Goal: Task Accomplishment & Management: Manage account settings

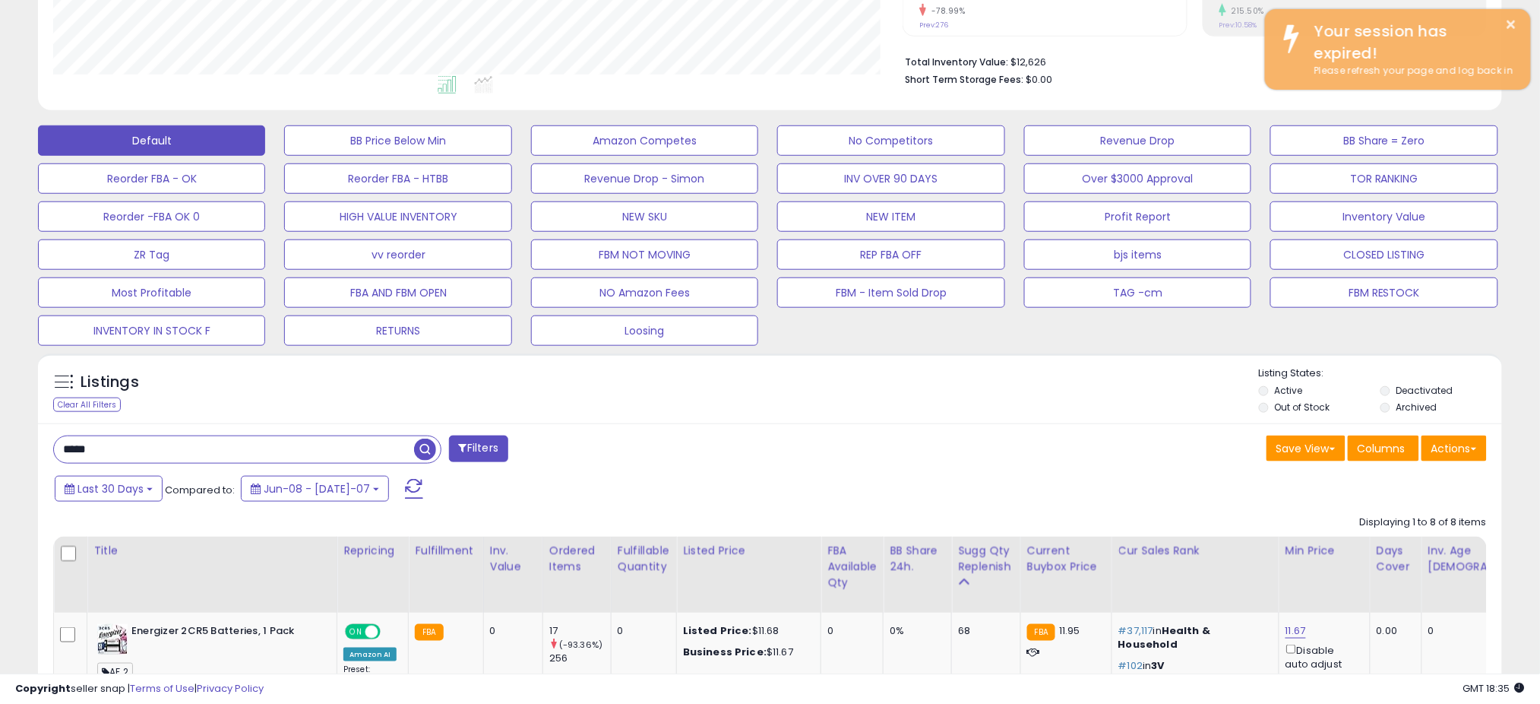
scroll to position [311, 849]
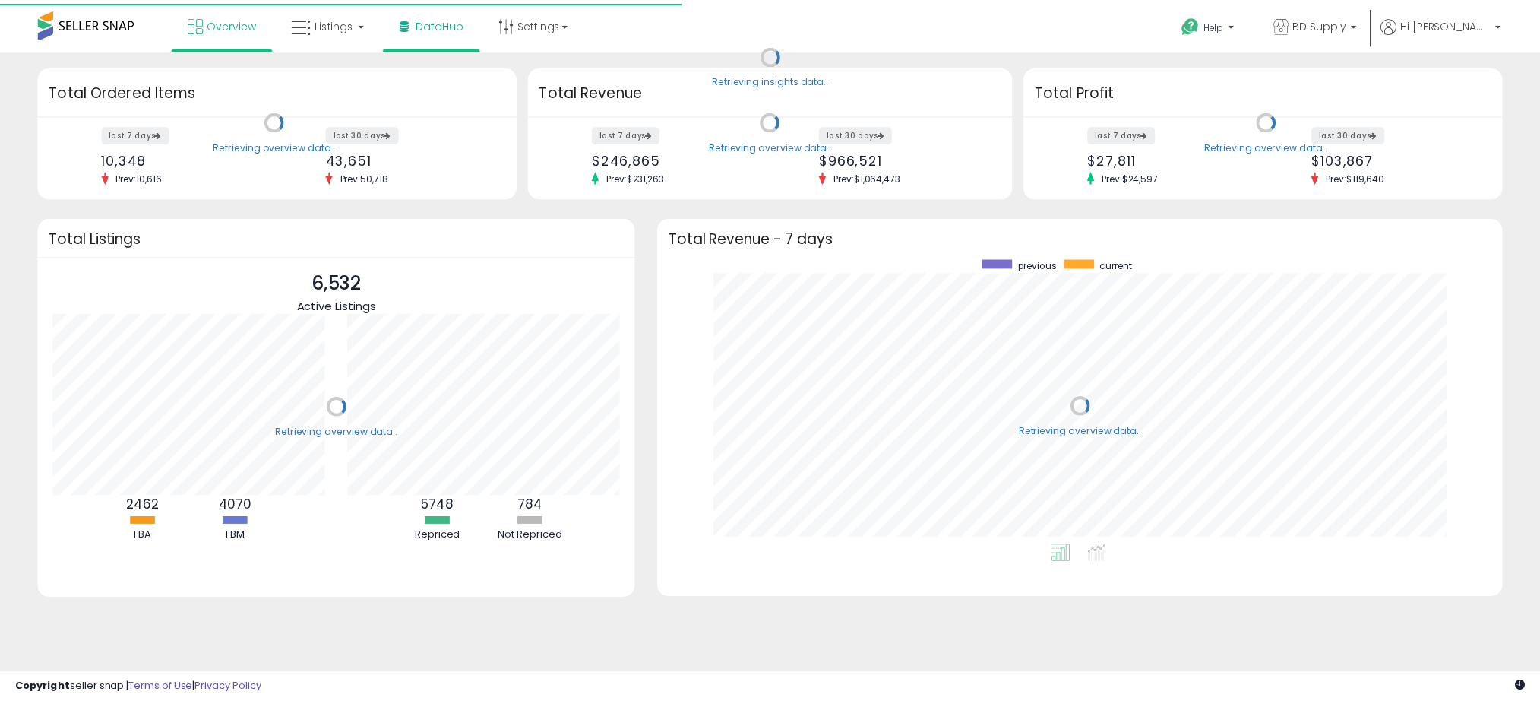
scroll to position [287, 823]
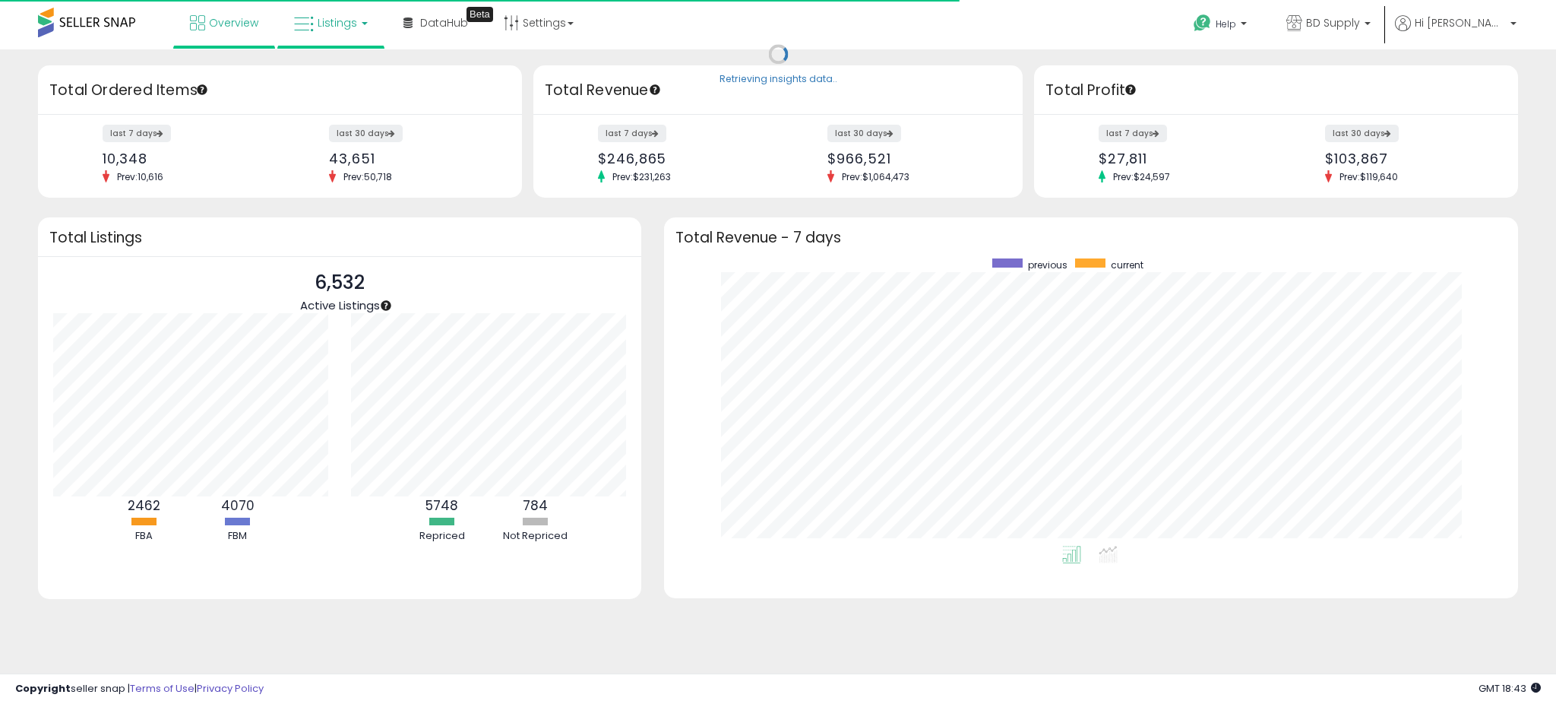
click at [302, 17] on icon at bounding box center [304, 24] width 20 height 20
click at [321, 21] on span "Listings" at bounding box center [338, 22] width 40 height 15
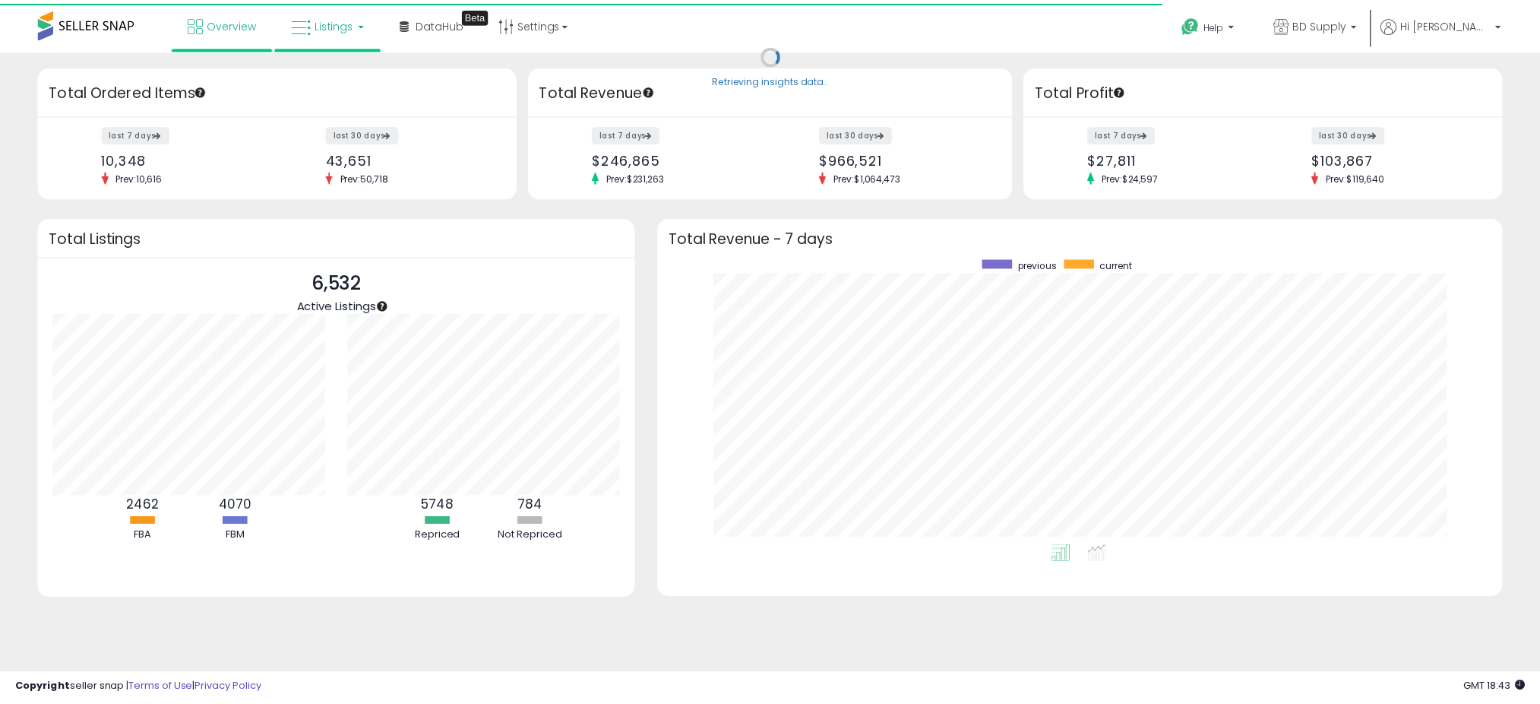
scroll to position [759465, 758938]
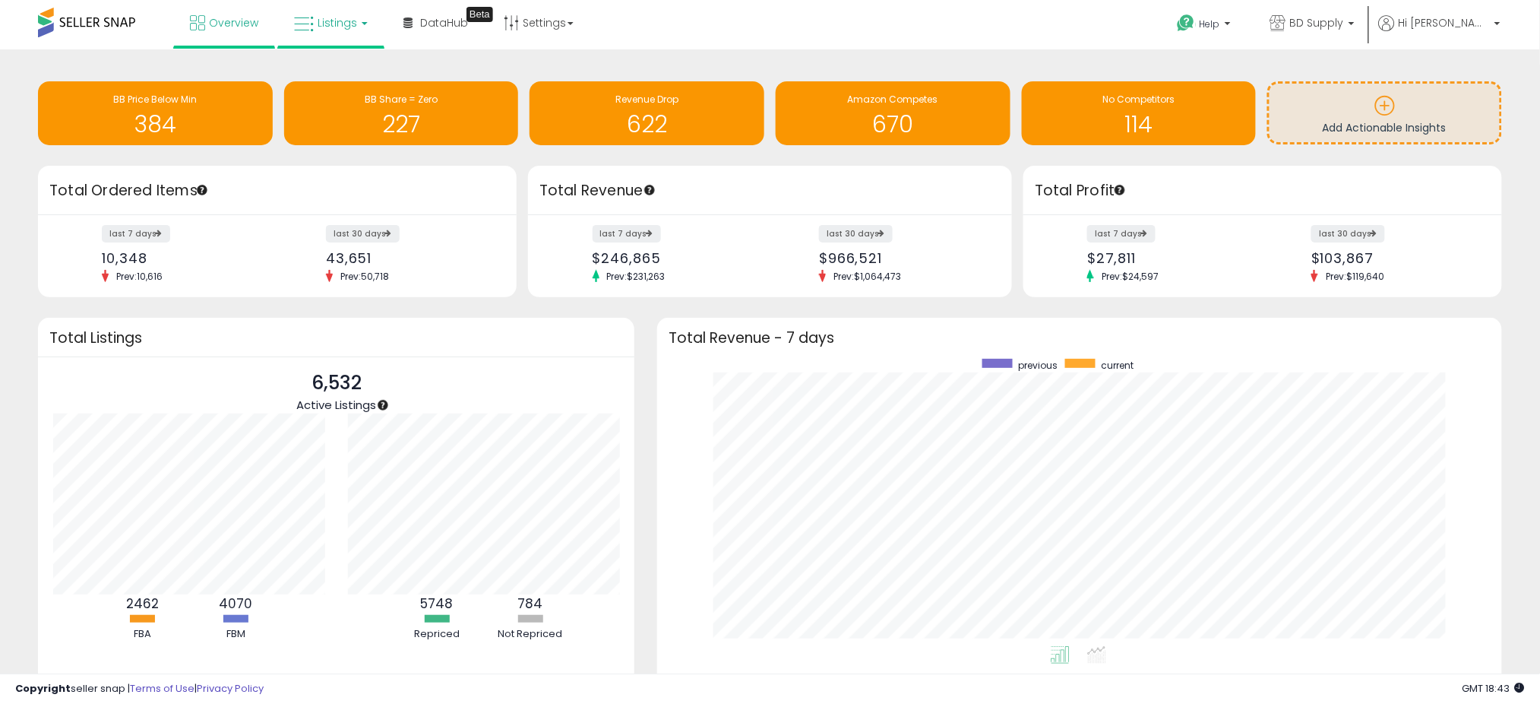
click at [335, 16] on span "Listings" at bounding box center [338, 22] width 40 height 15
click at [337, 78] on icon at bounding box center [342, 75] width 66 height 20
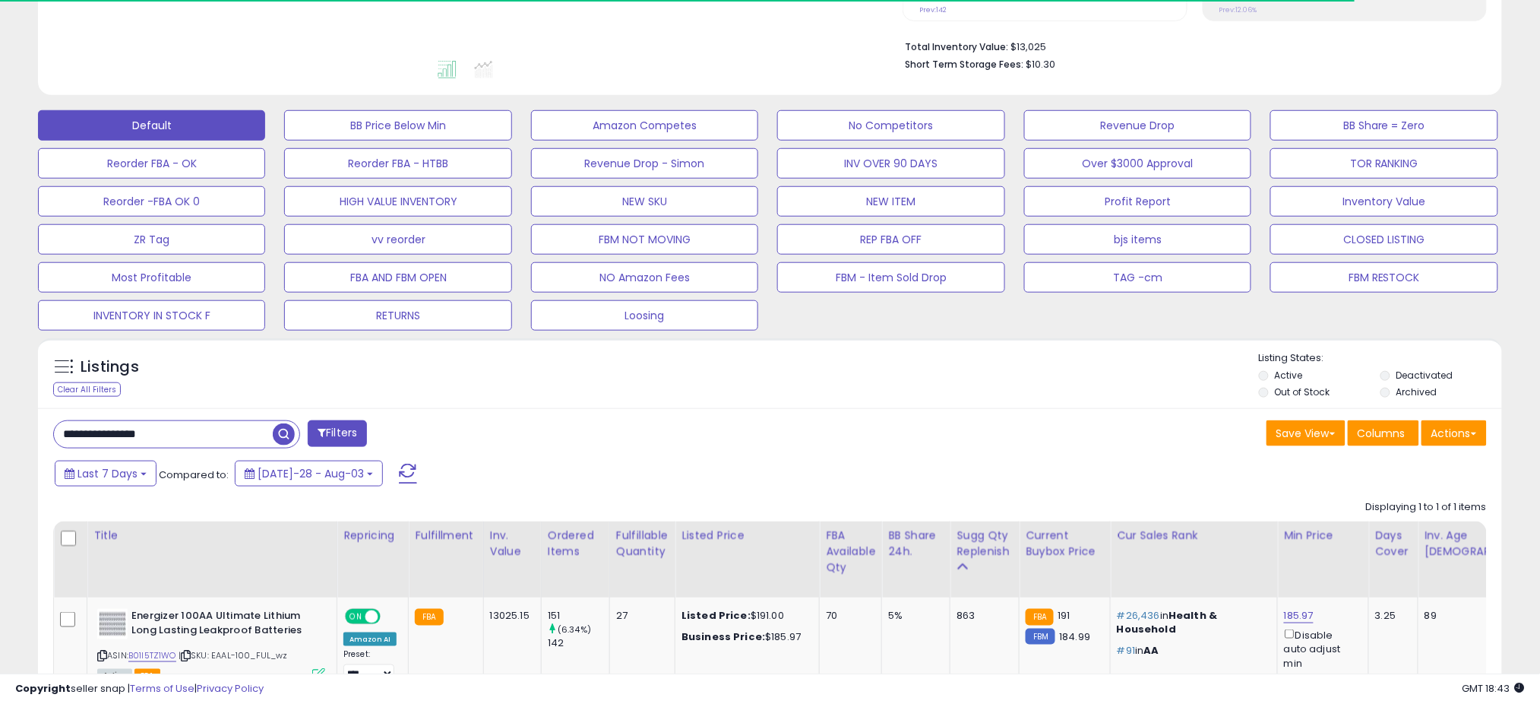
scroll to position [488, 0]
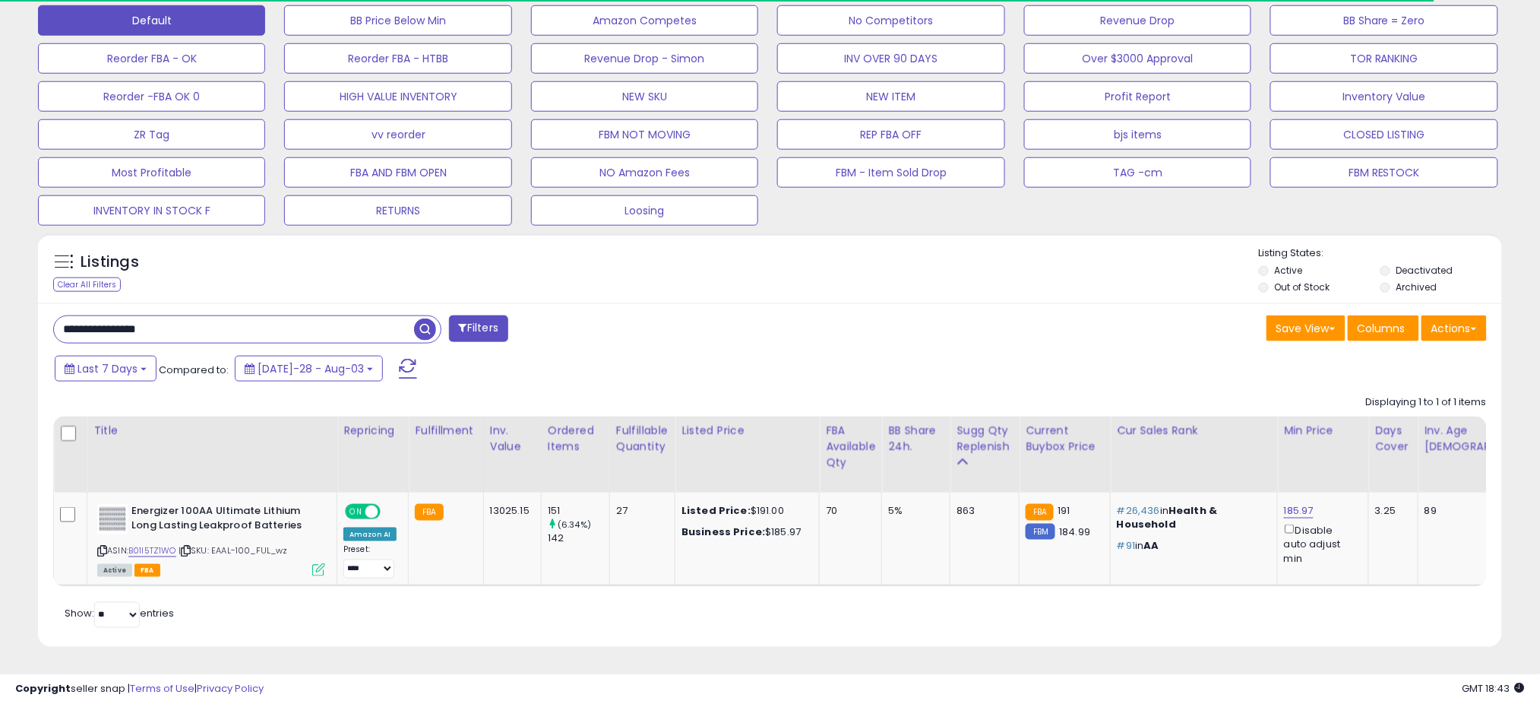
drag, startPoint x: 189, startPoint y: 315, endPoint x: -167, endPoint y: 292, distance: 357.1
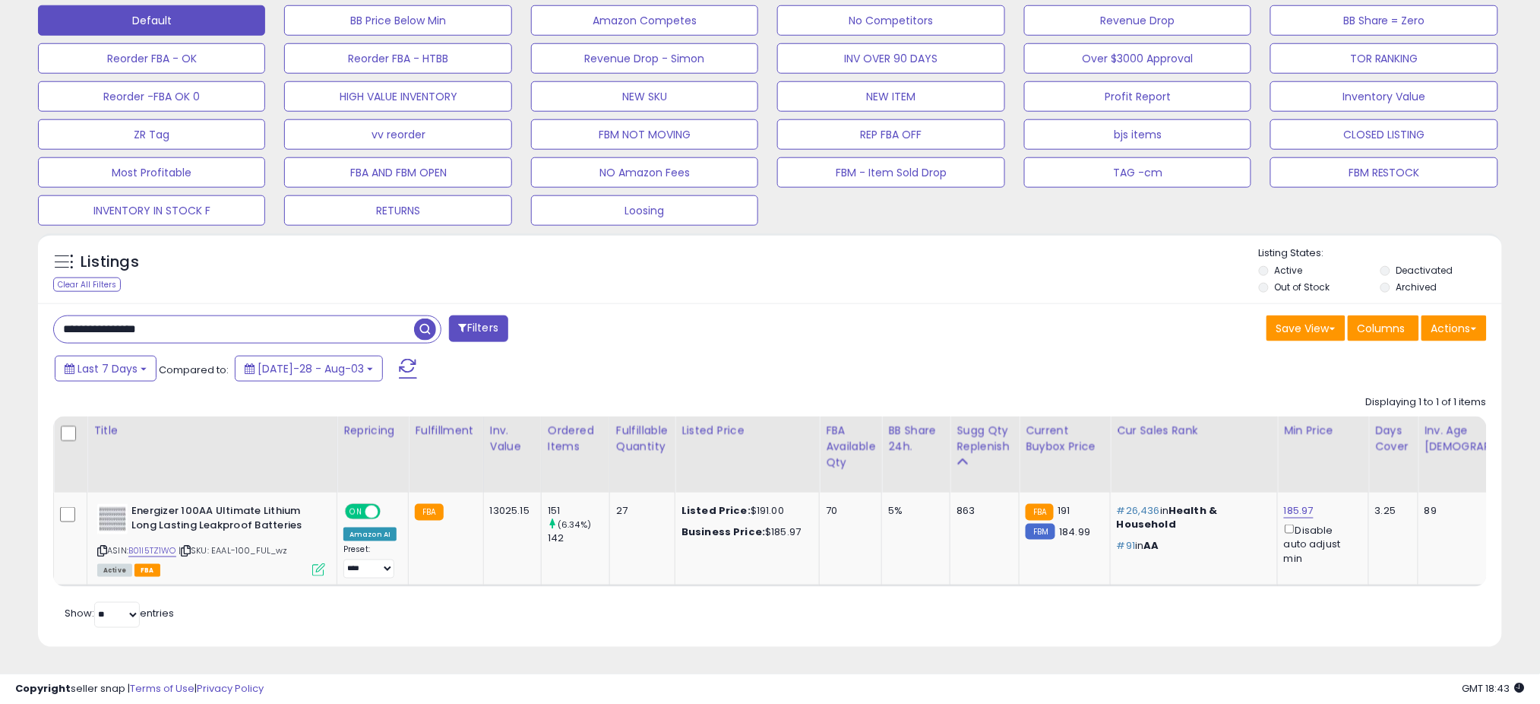
paste input "*******"
type input "**********"
click at [415, 318] on span "button" at bounding box center [425, 329] width 22 height 22
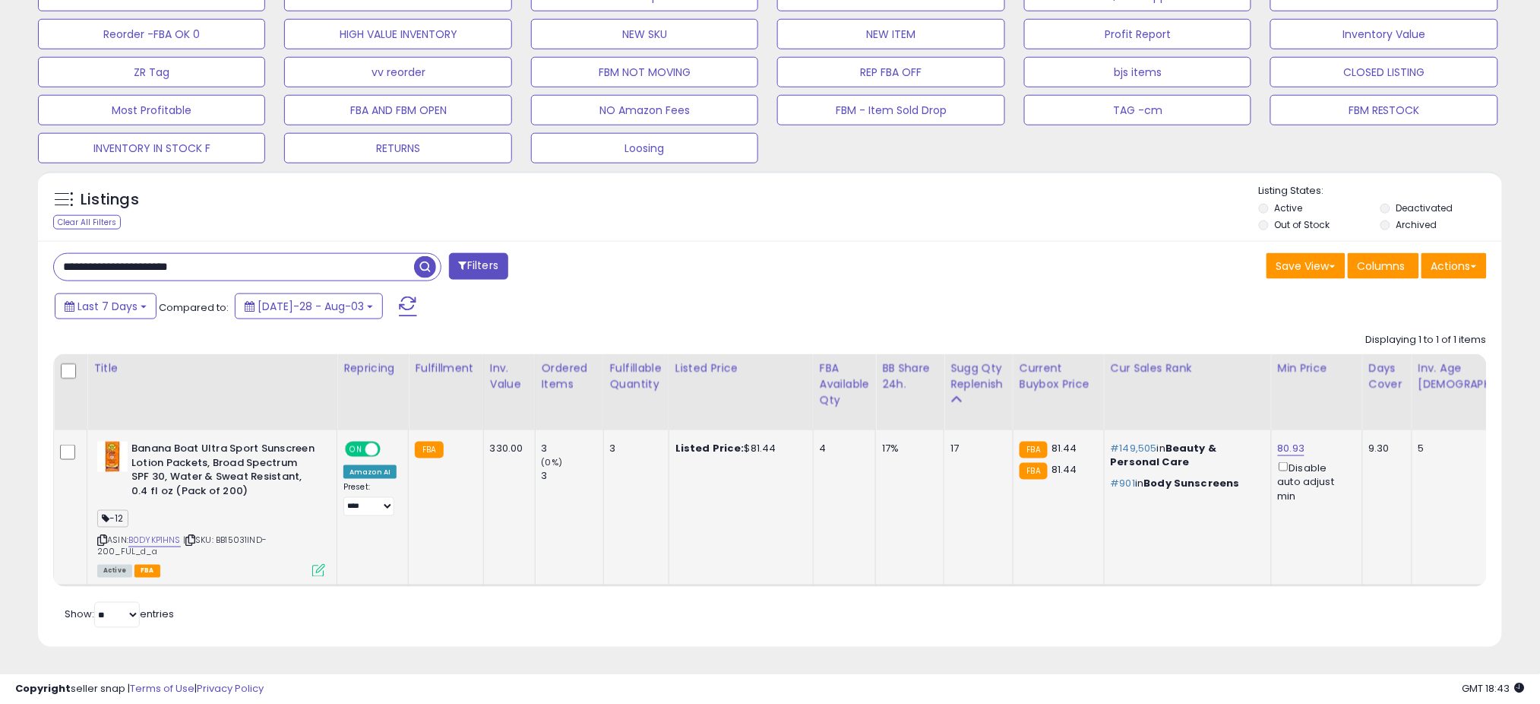
scroll to position [311, 849]
click at [113, 299] on span "Last 7 Days" at bounding box center [107, 306] width 60 height 15
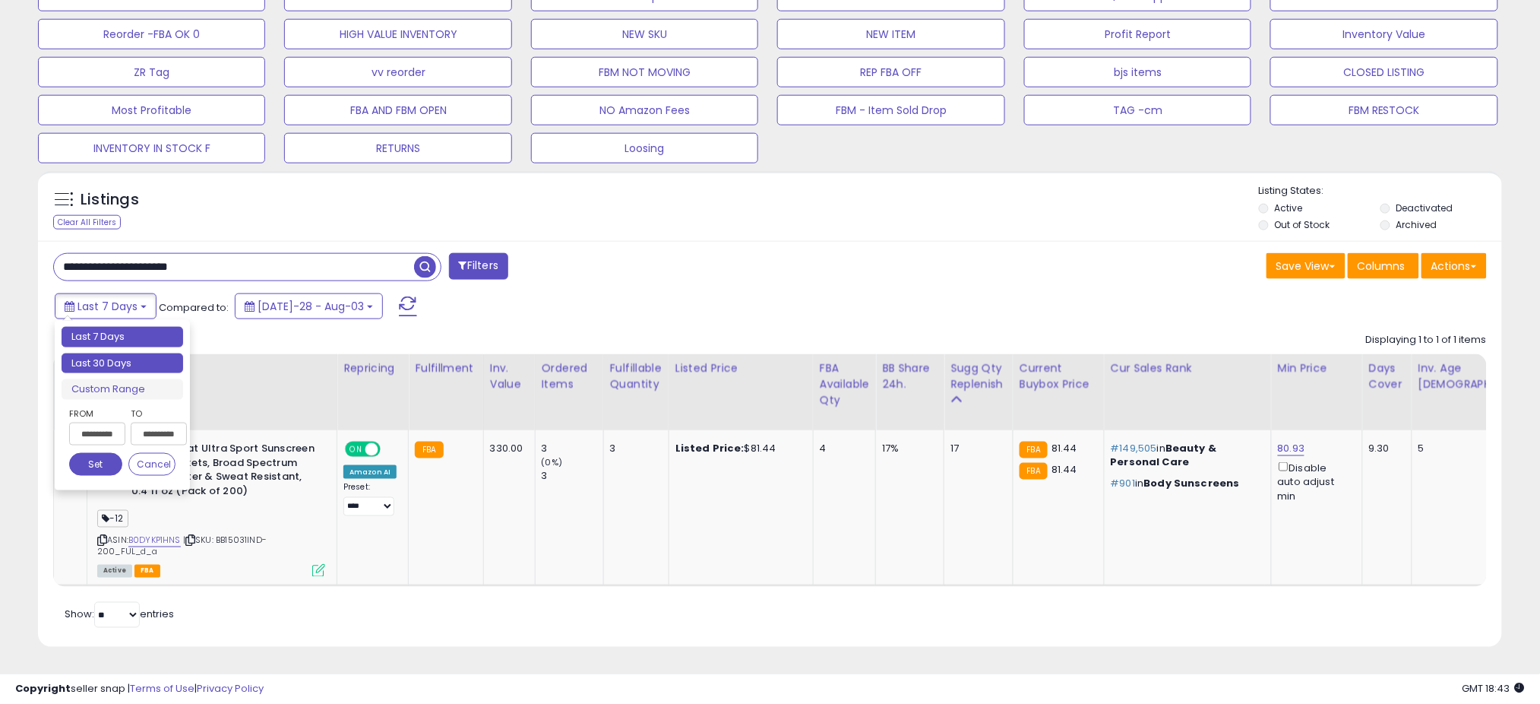
type input "**********"
drag, startPoint x: 114, startPoint y: 362, endPoint x: 113, endPoint y: 354, distance: 7.6
click at [113, 356] on ul "Last 7 Days Last 30 Days Custom Range" at bounding box center [123, 363] width 122 height 73
click at [113, 354] on li "Last 30 Days" at bounding box center [123, 363] width 122 height 21
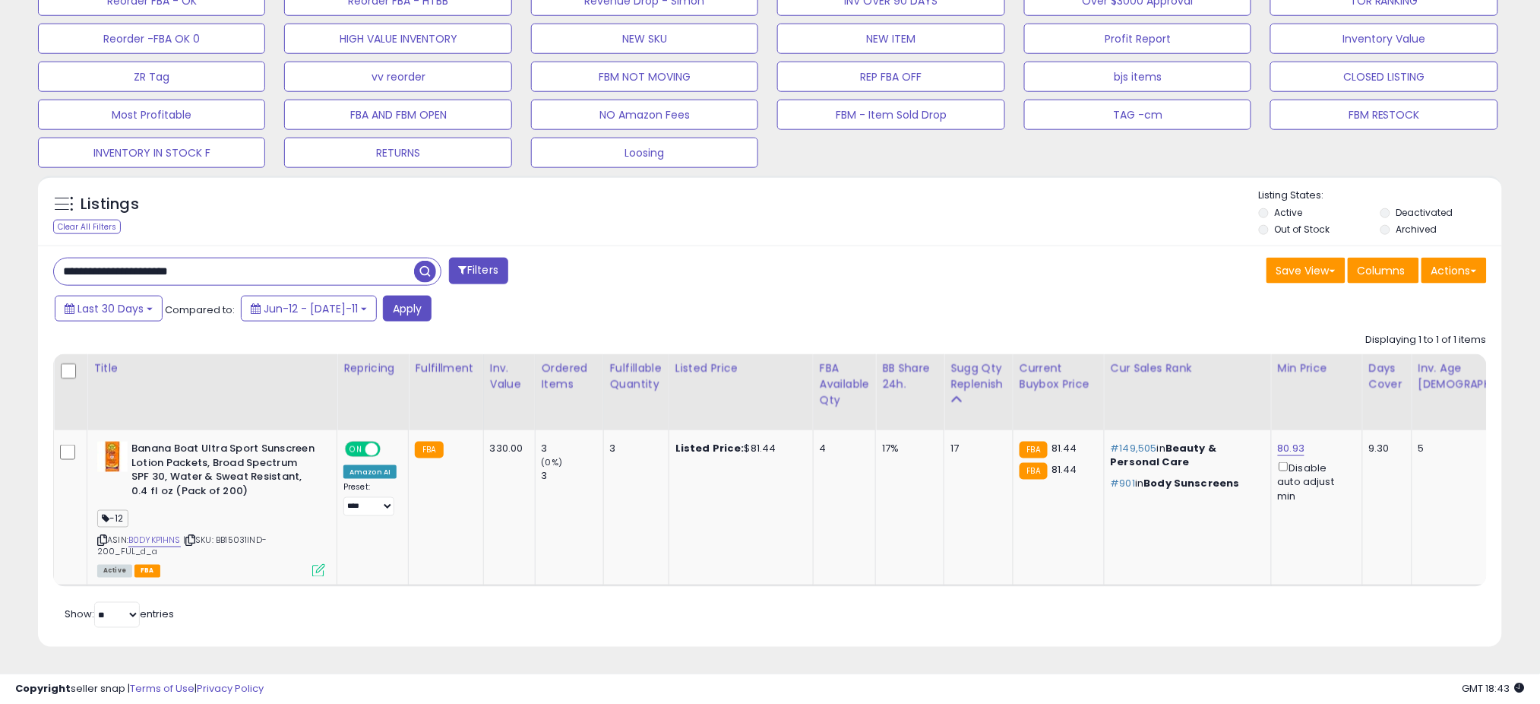
scroll to position [546, 0]
click at [386, 299] on button "Apply" at bounding box center [407, 309] width 49 height 26
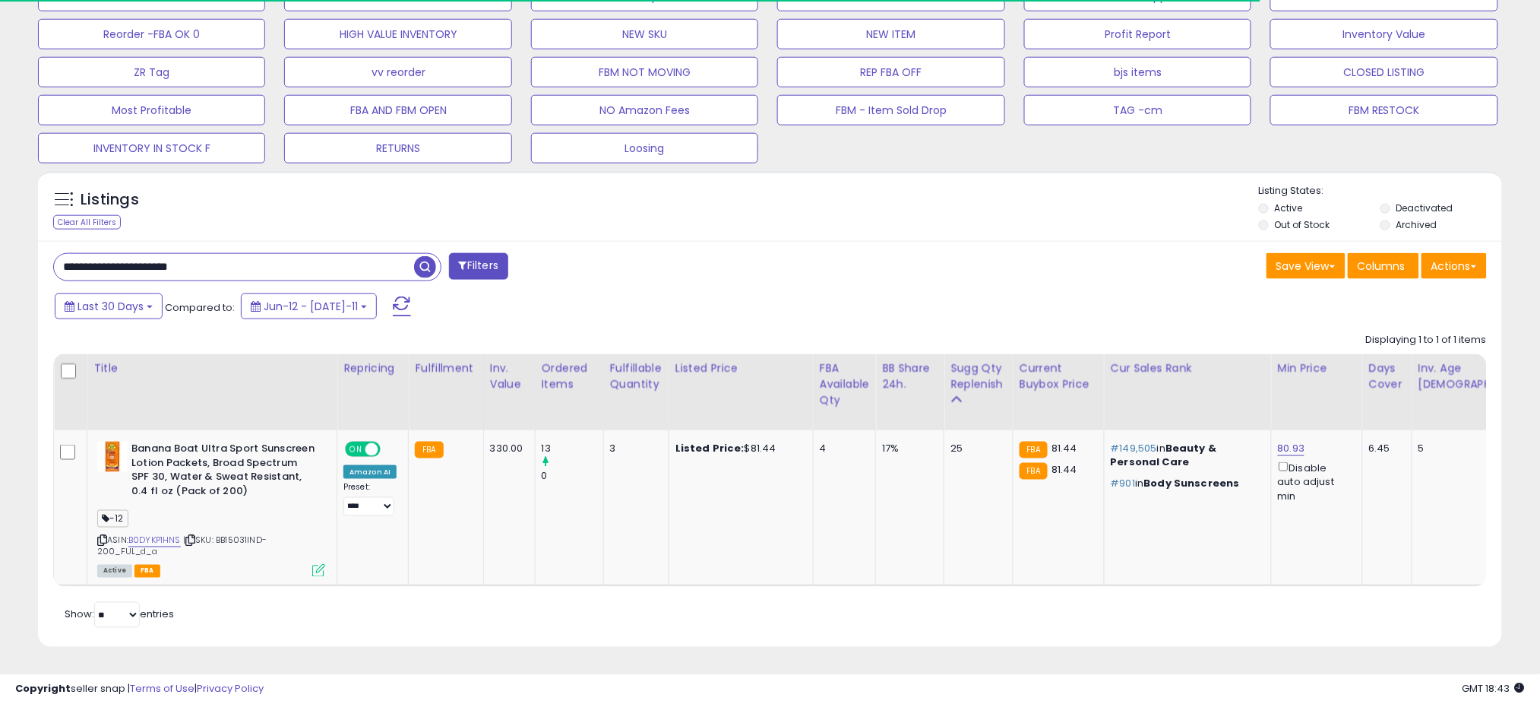
scroll to position [311, 849]
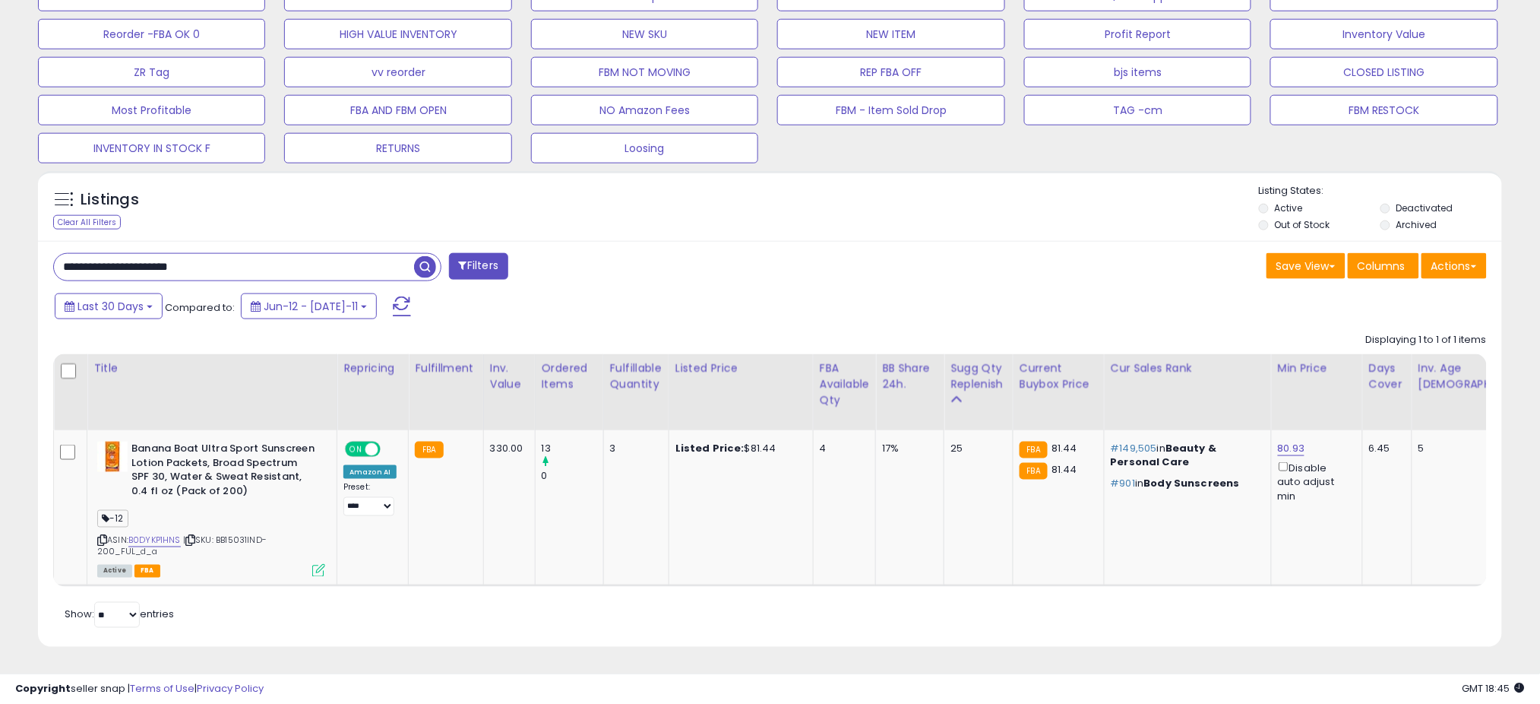
drag, startPoint x: 284, startPoint y: 256, endPoint x: -78, endPoint y: 274, distance: 362.8
paste input "text"
type input "**********"
click at [419, 258] on span "button" at bounding box center [425, 267] width 22 height 22
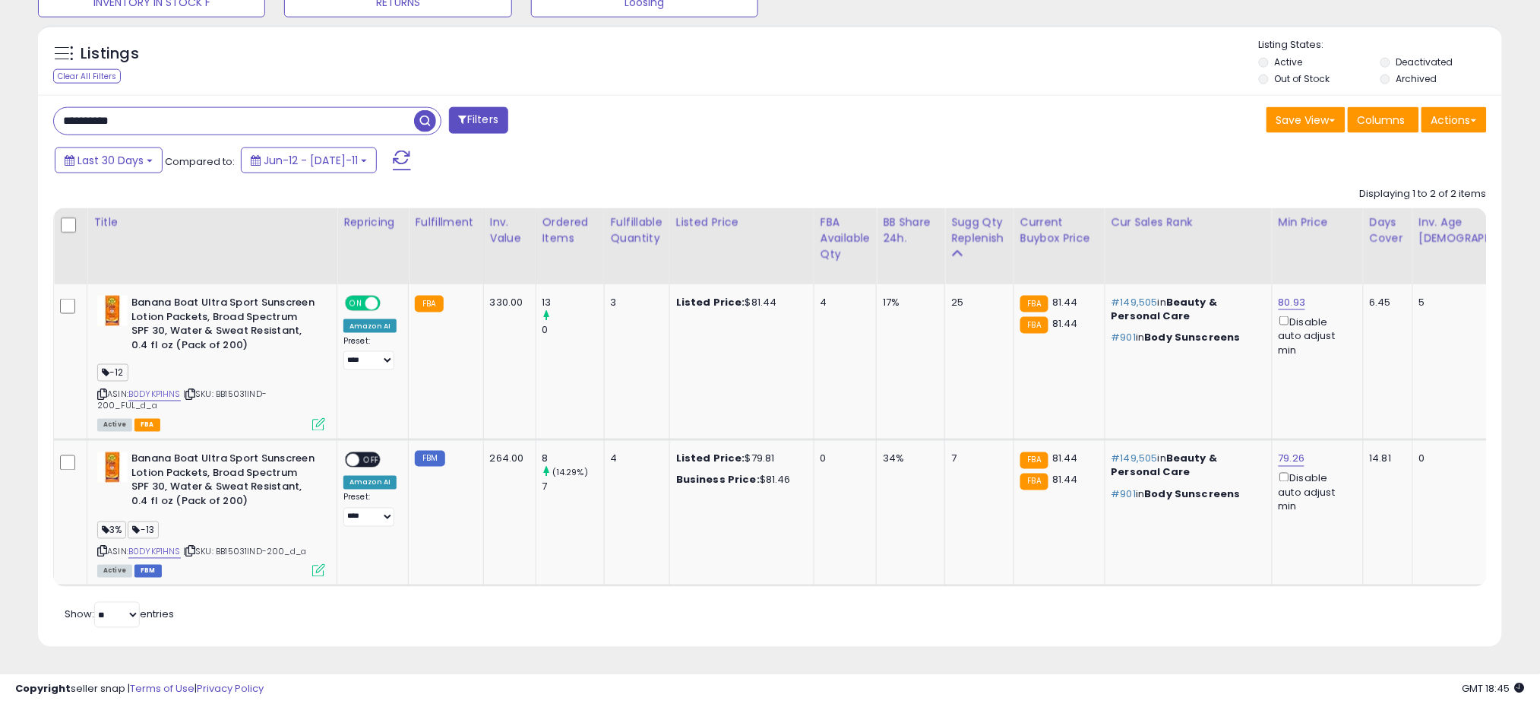
click at [115, 161] on div "Last 30 Days Compared to: Jun-12 - Jul-11" at bounding box center [588, 162] width 1075 height 34
click at [115, 153] on span "Last 30 Days" at bounding box center [110, 160] width 66 height 15
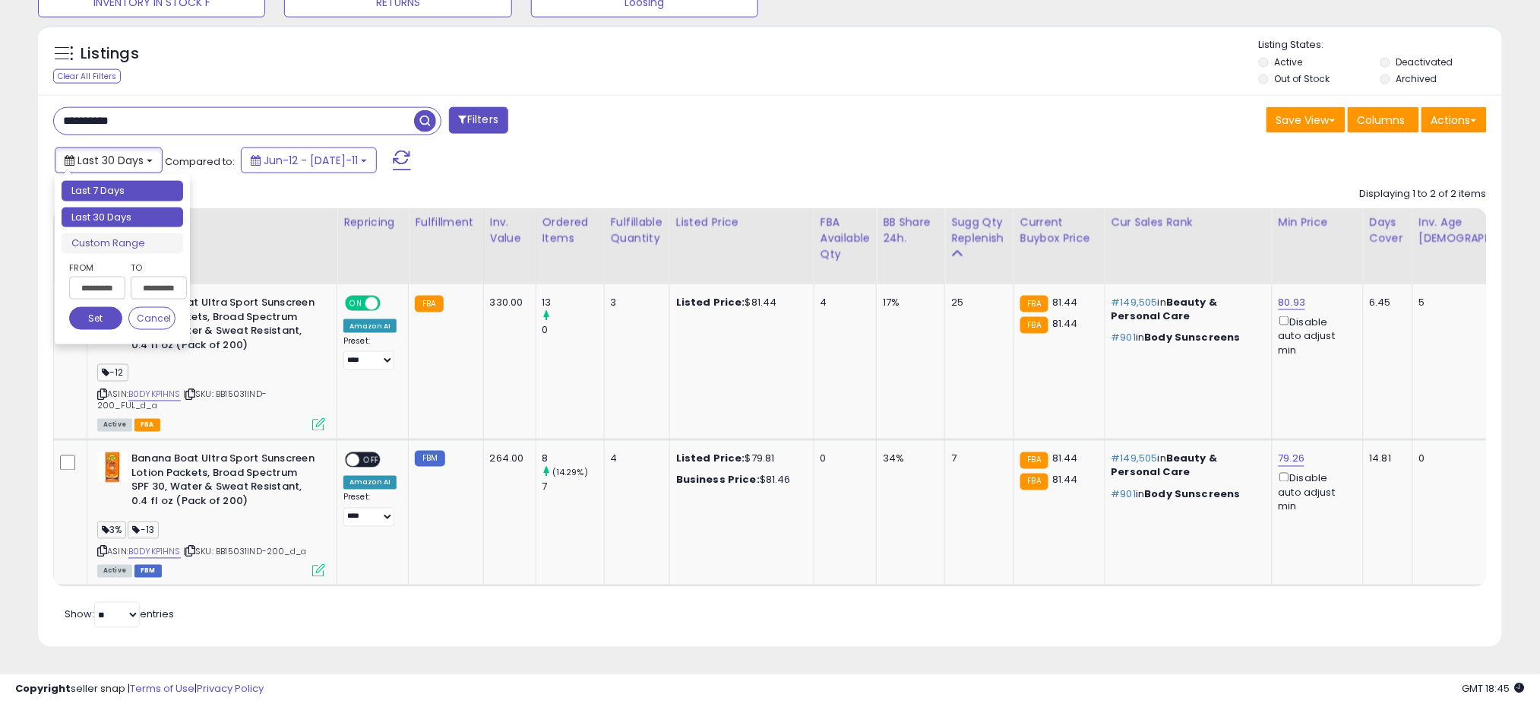
type input "**********"
click at [115, 181] on li "Last 7 Days" at bounding box center [123, 191] width 122 height 21
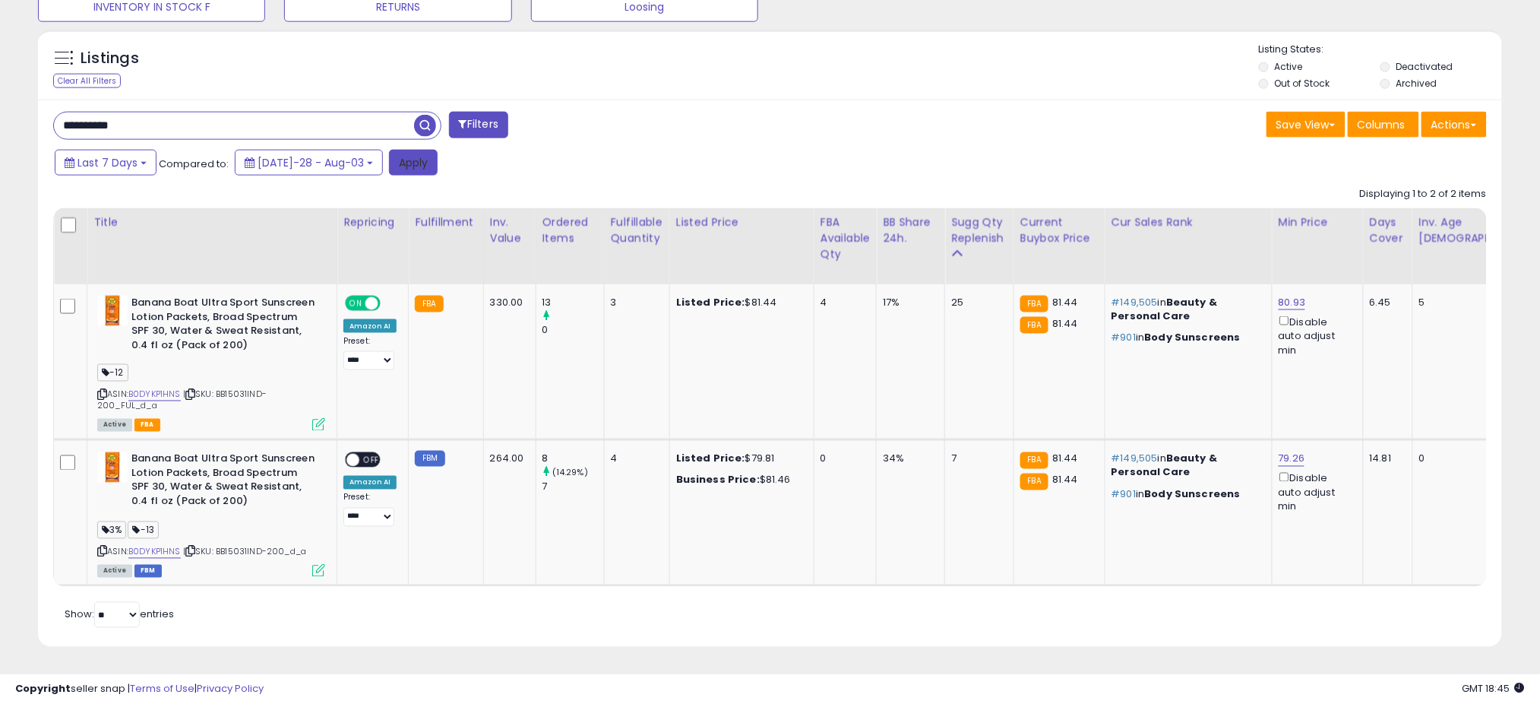
click at [397, 150] on button "Apply" at bounding box center [413, 163] width 49 height 26
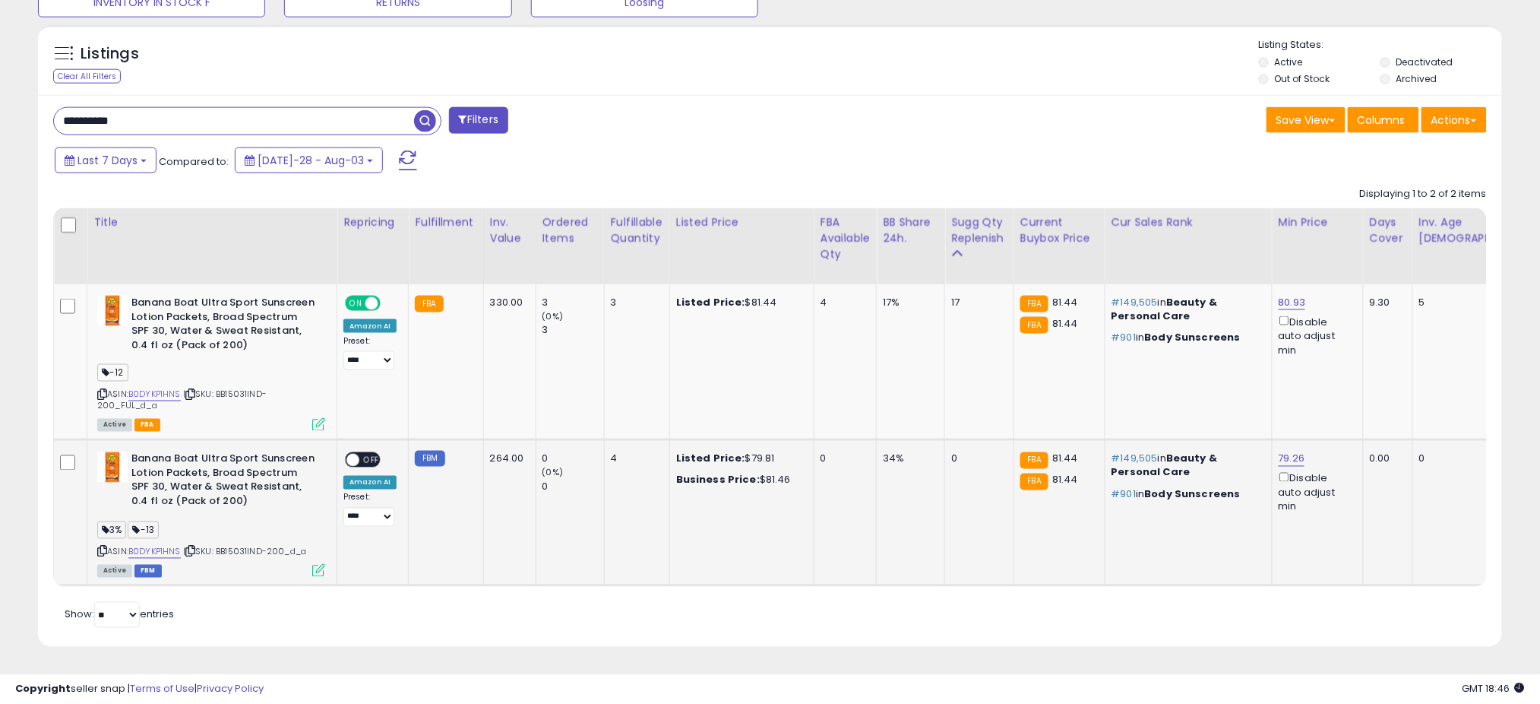
click at [317, 564] on icon at bounding box center [318, 570] width 13 height 13
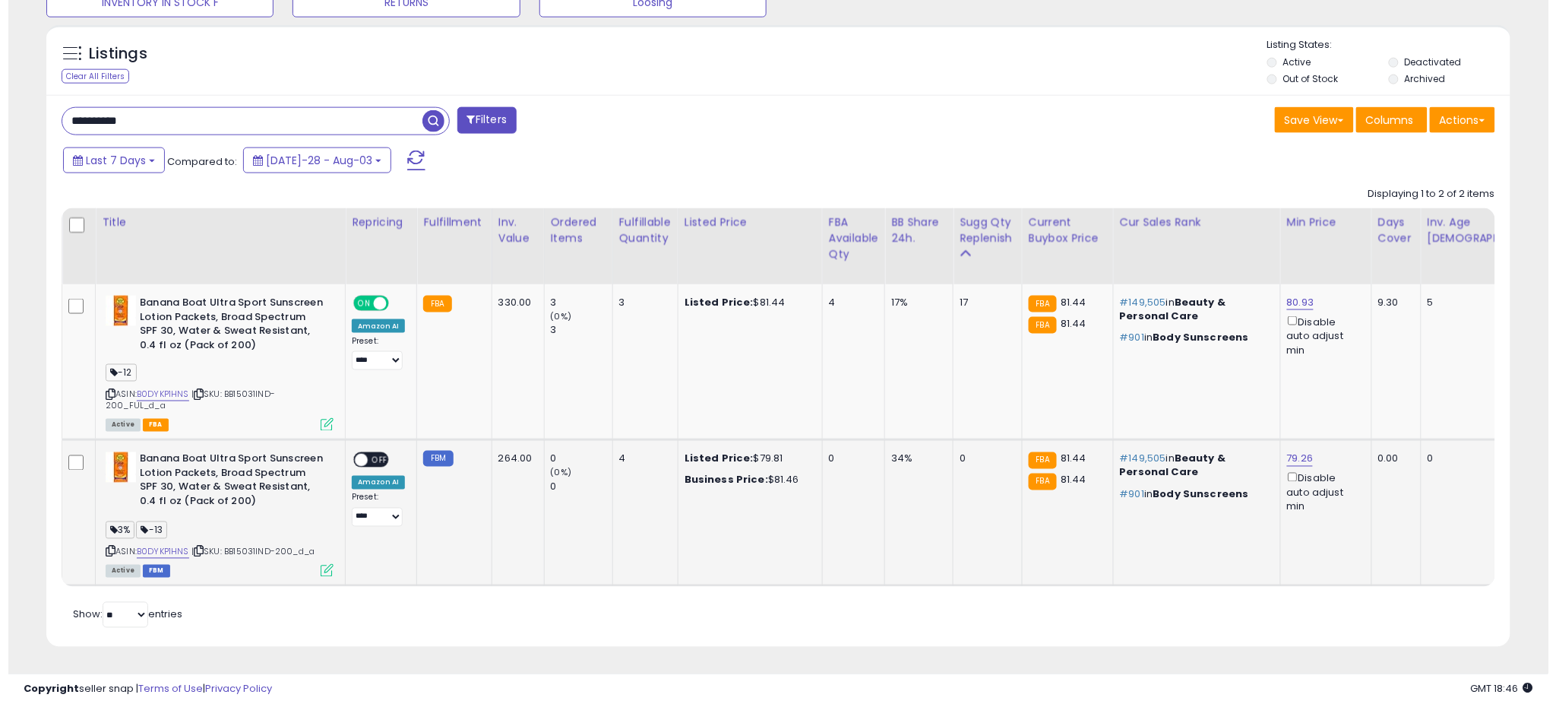
scroll to position [311, 859]
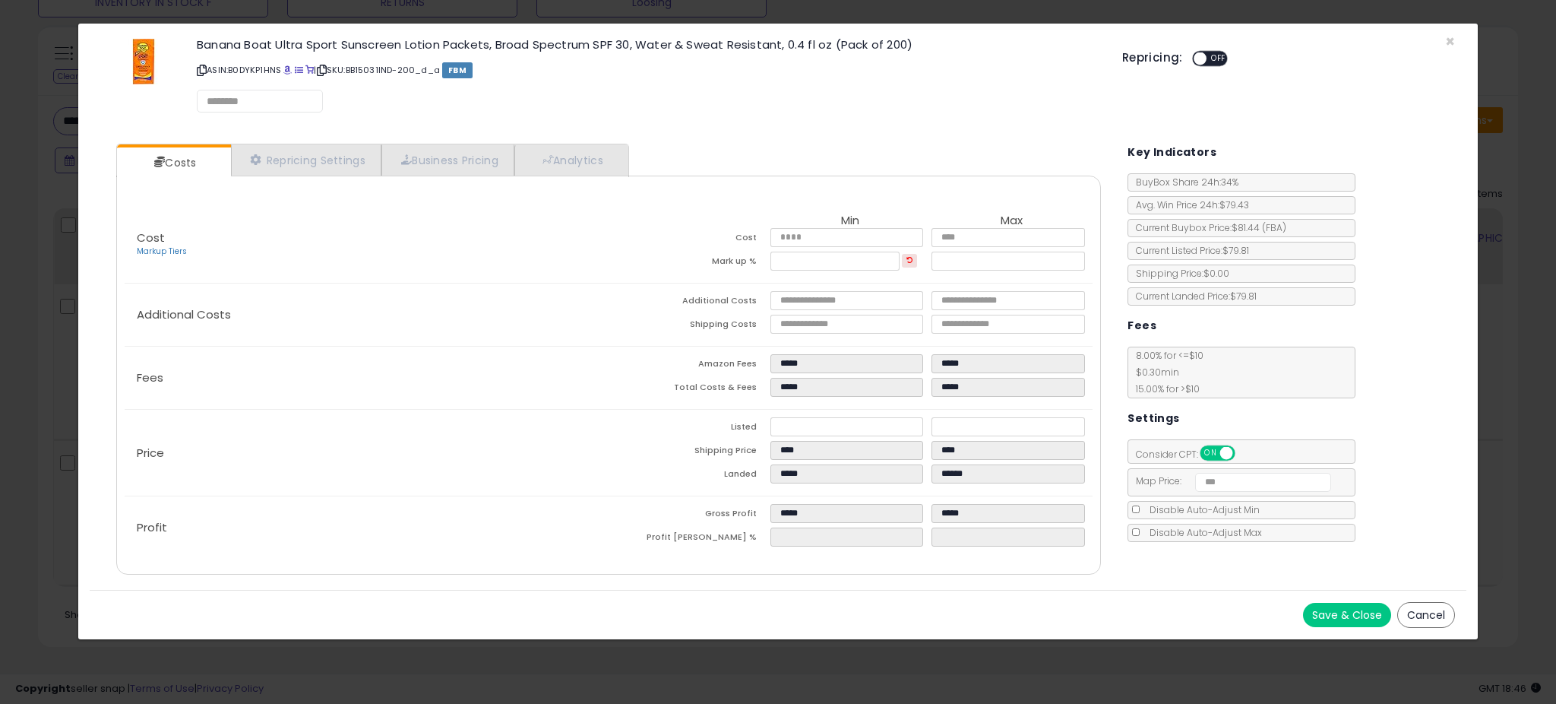
select select "*********"
click at [290, 154] on link "Repricing Settings" at bounding box center [306, 160] width 150 height 31
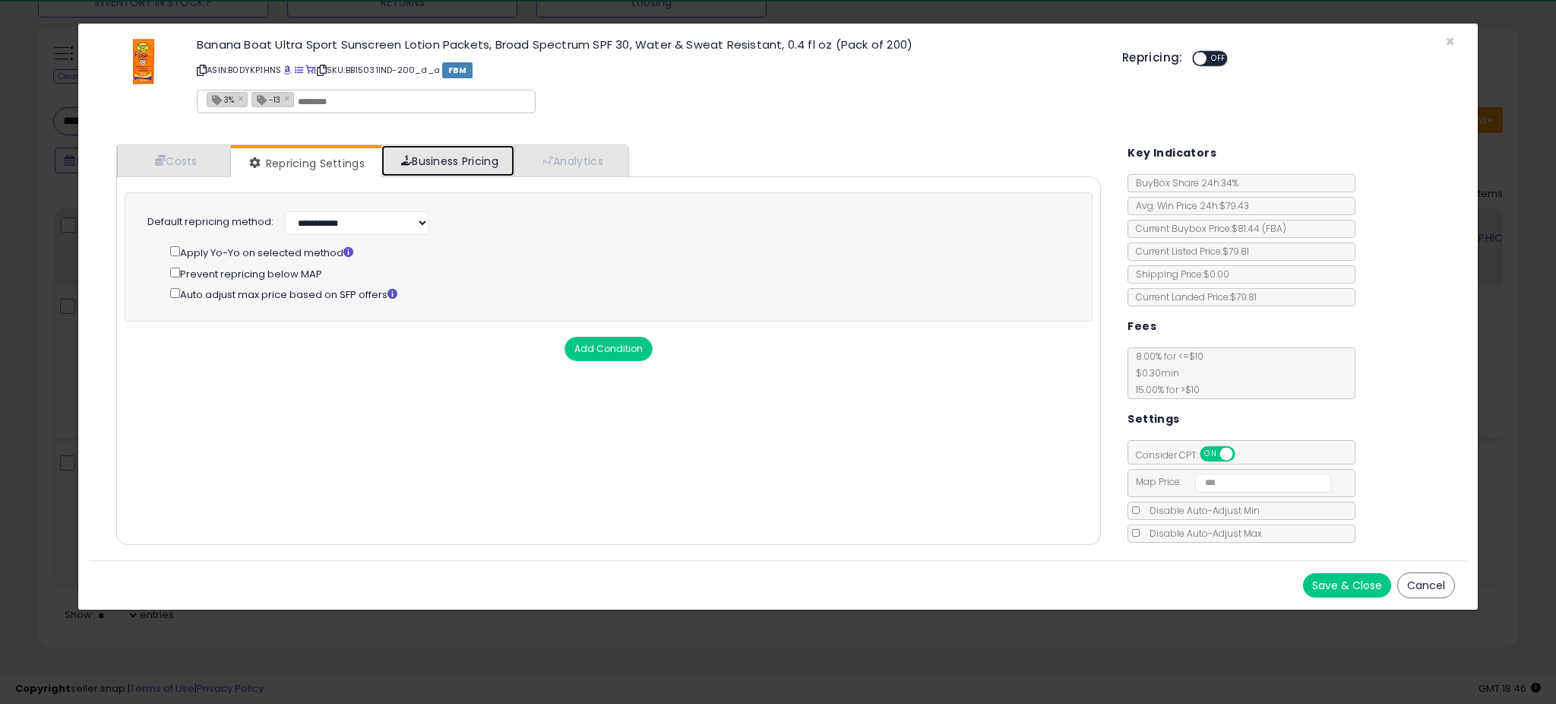
click at [438, 163] on link "Business Pricing" at bounding box center [447, 160] width 133 height 31
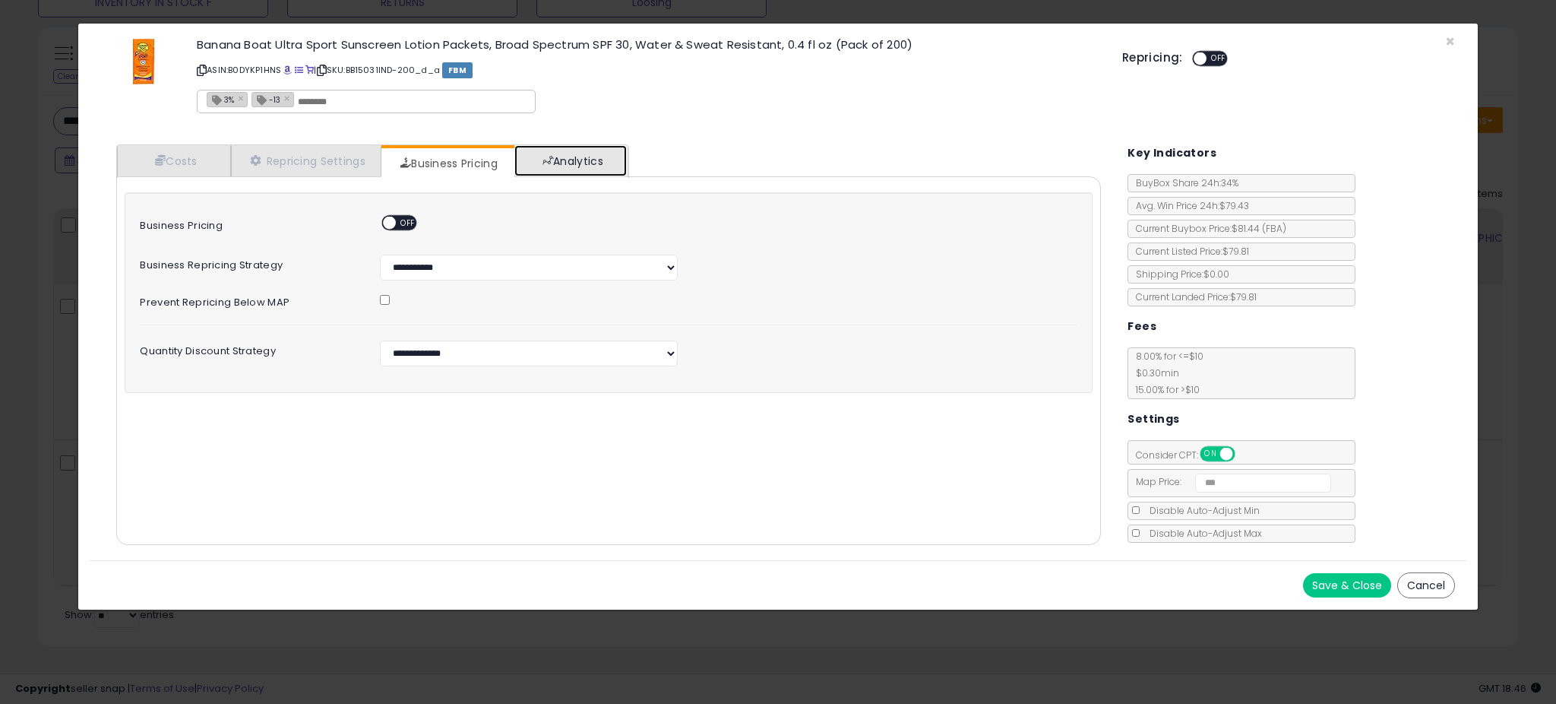
click at [561, 170] on link "Analytics" at bounding box center [570, 160] width 112 height 31
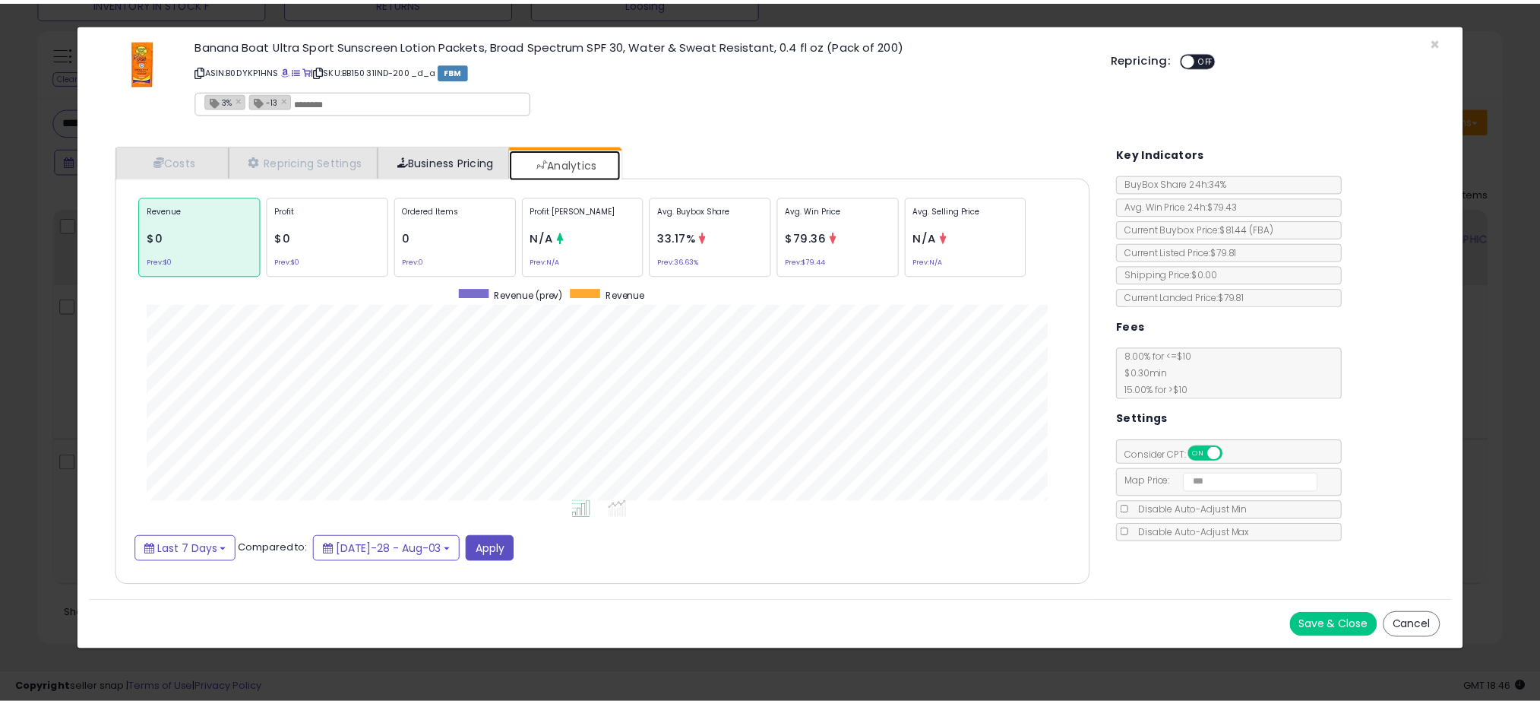
scroll to position [466, 1015]
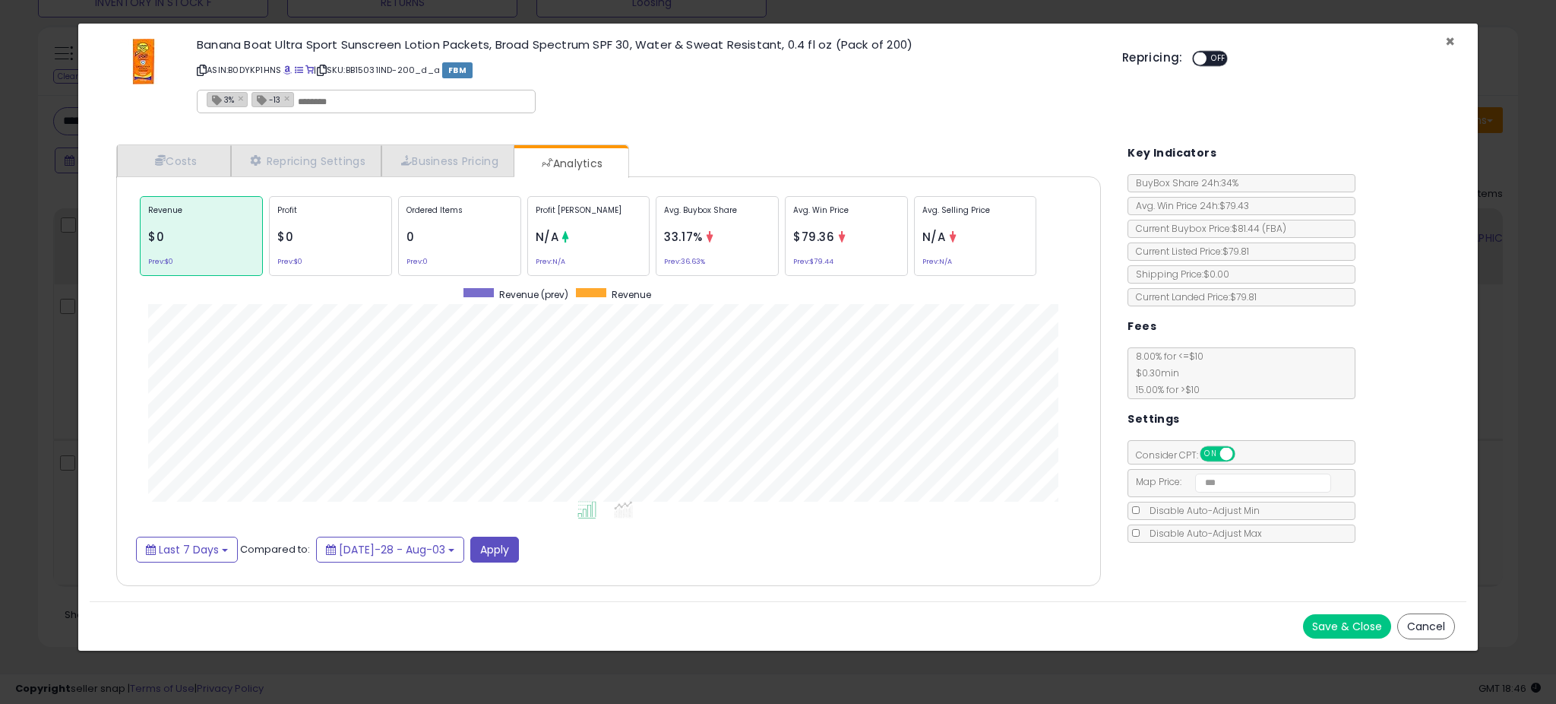
click at [1448, 35] on span "×" at bounding box center [1450, 41] width 10 height 22
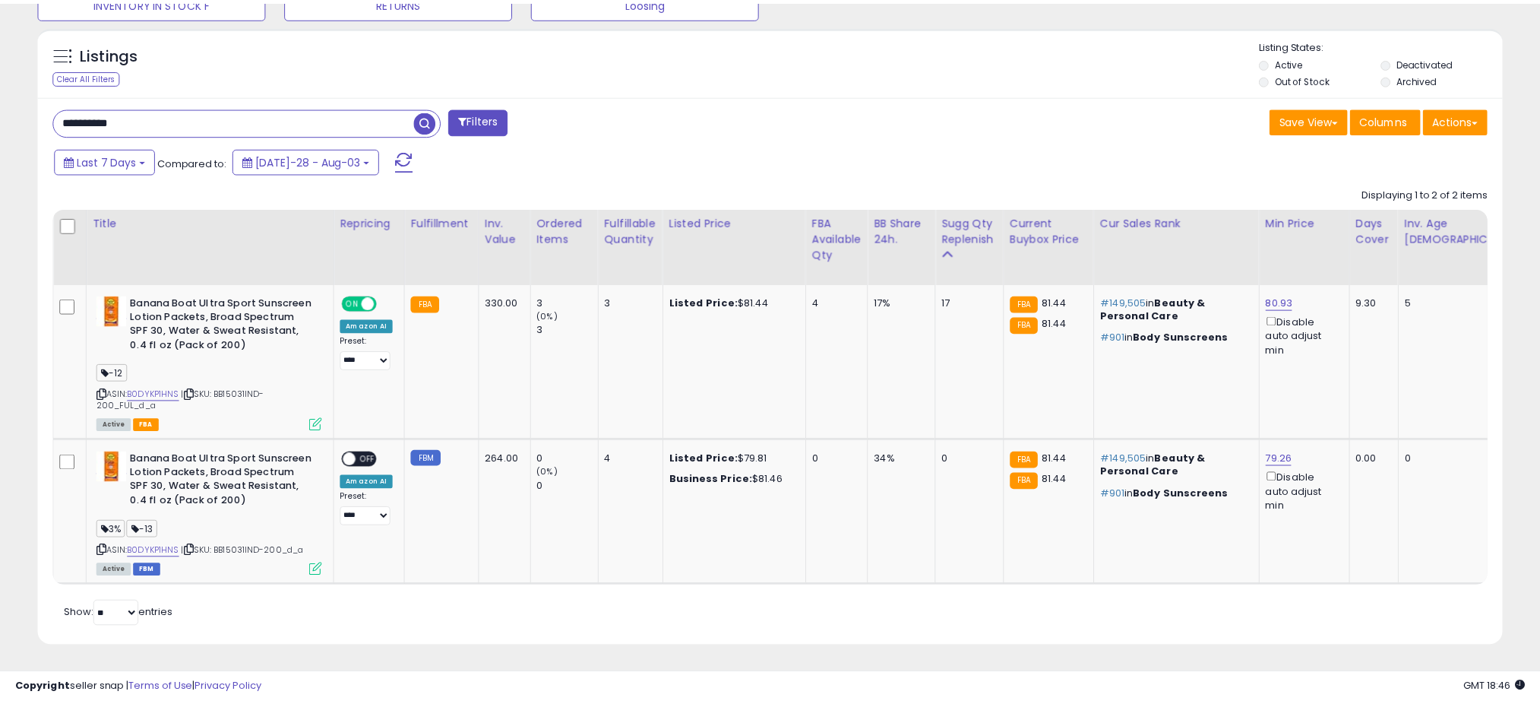
scroll to position [759441, 758903]
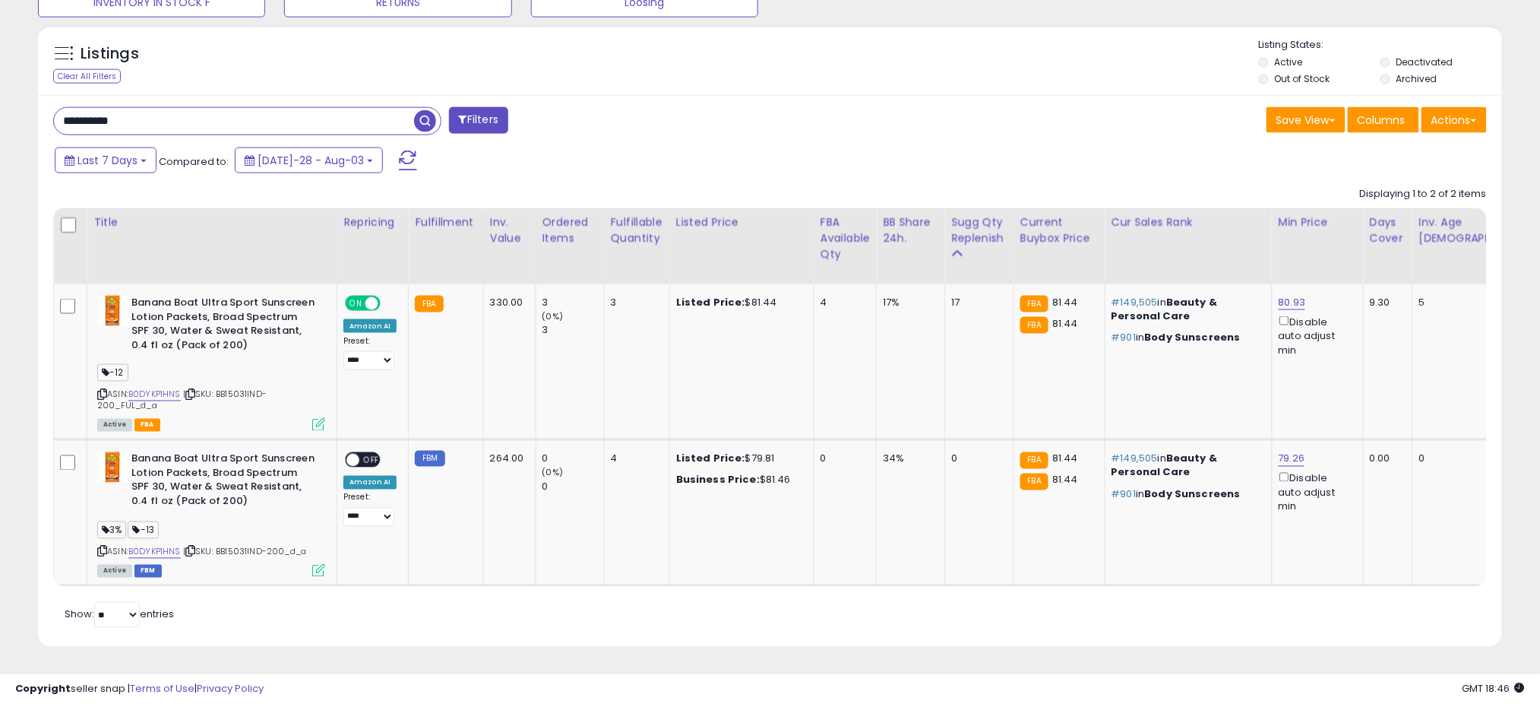
drag, startPoint x: 200, startPoint y: 101, endPoint x: 30, endPoint y: 125, distance: 171.2
paste input "text"
type input "**********"
click at [417, 110] on span "button" at bounding box center [425, 121] width 22 height 22
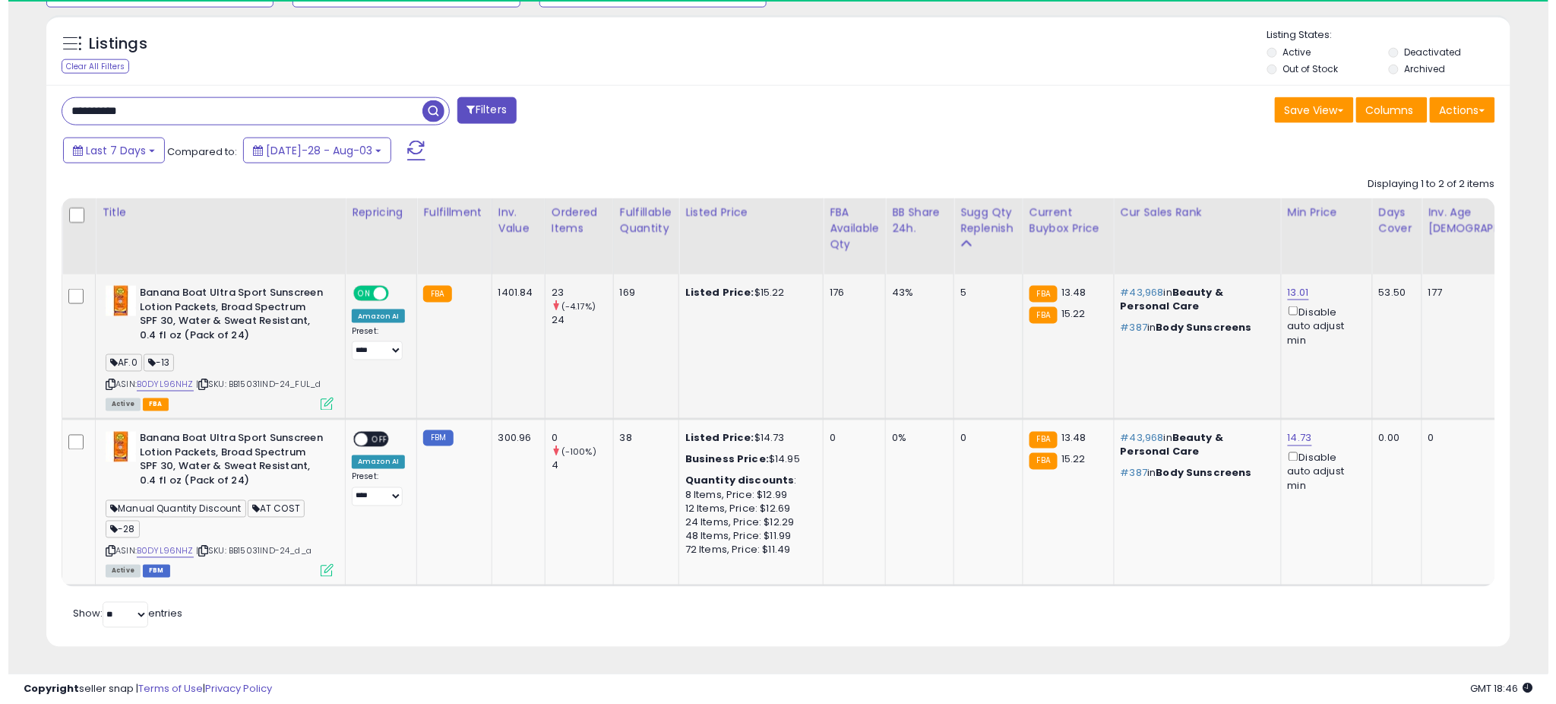
scroll to position [311, 849]
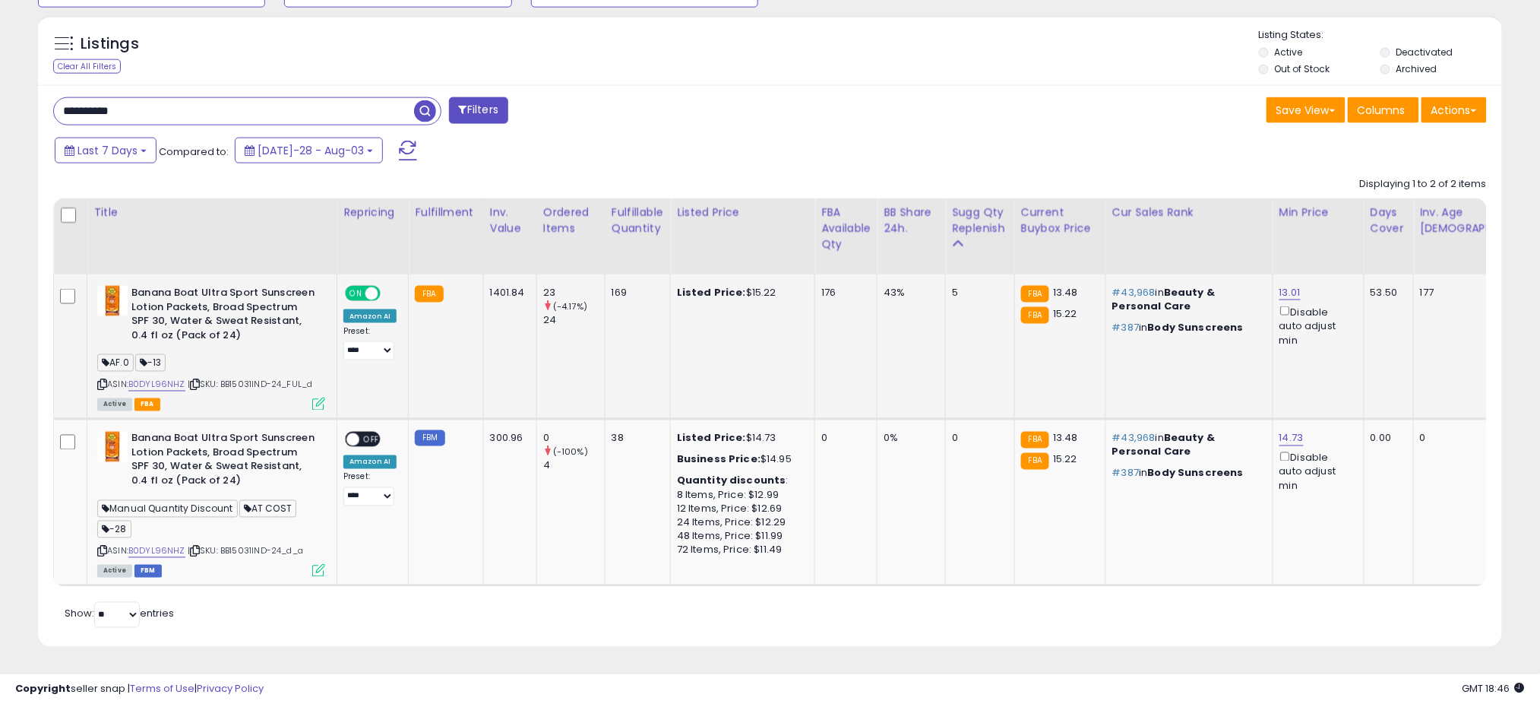
click at [324, 397] on icon at bounding box center [318, 403] width 13 height 13
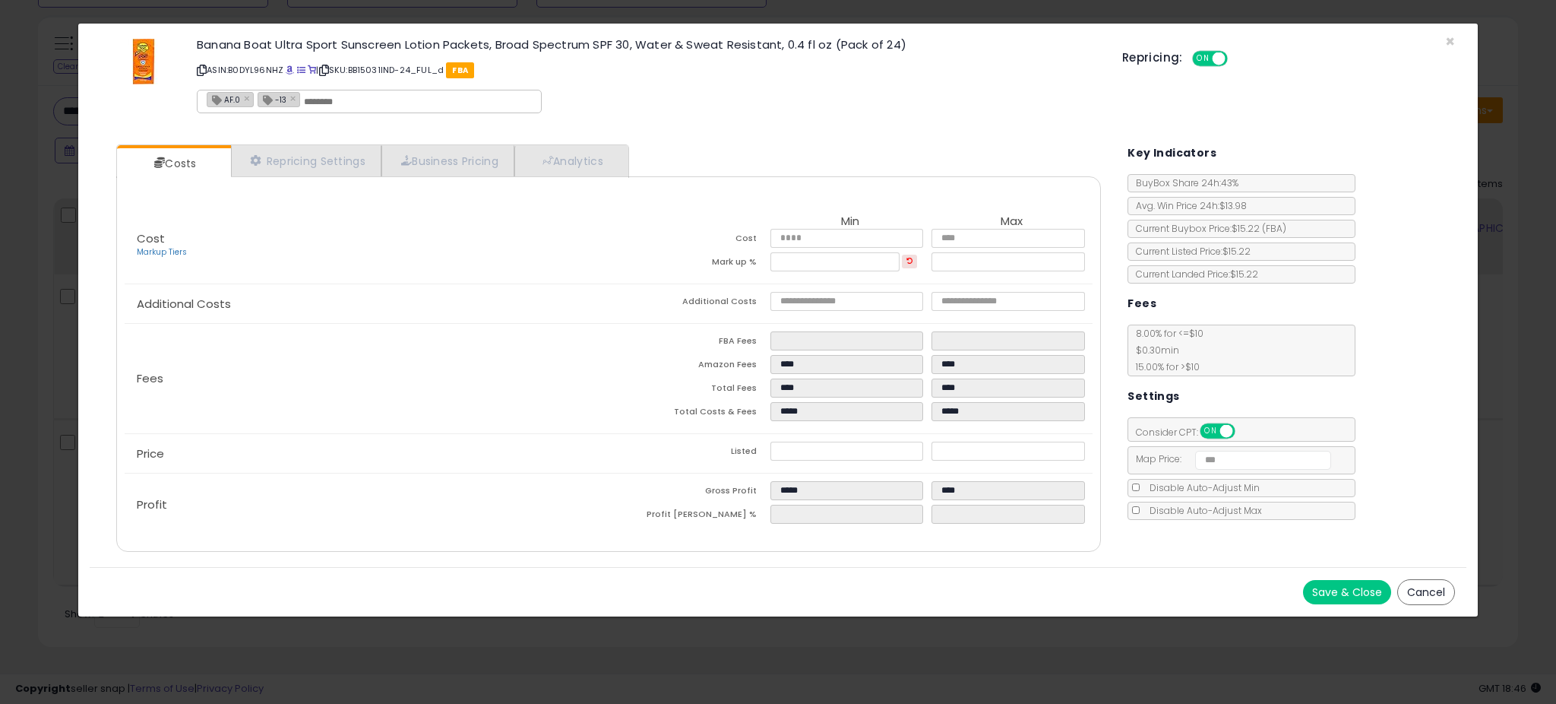
click at [1415, 590] on button "Cancel" at bounding box center [1426, 592] width 58 height 26
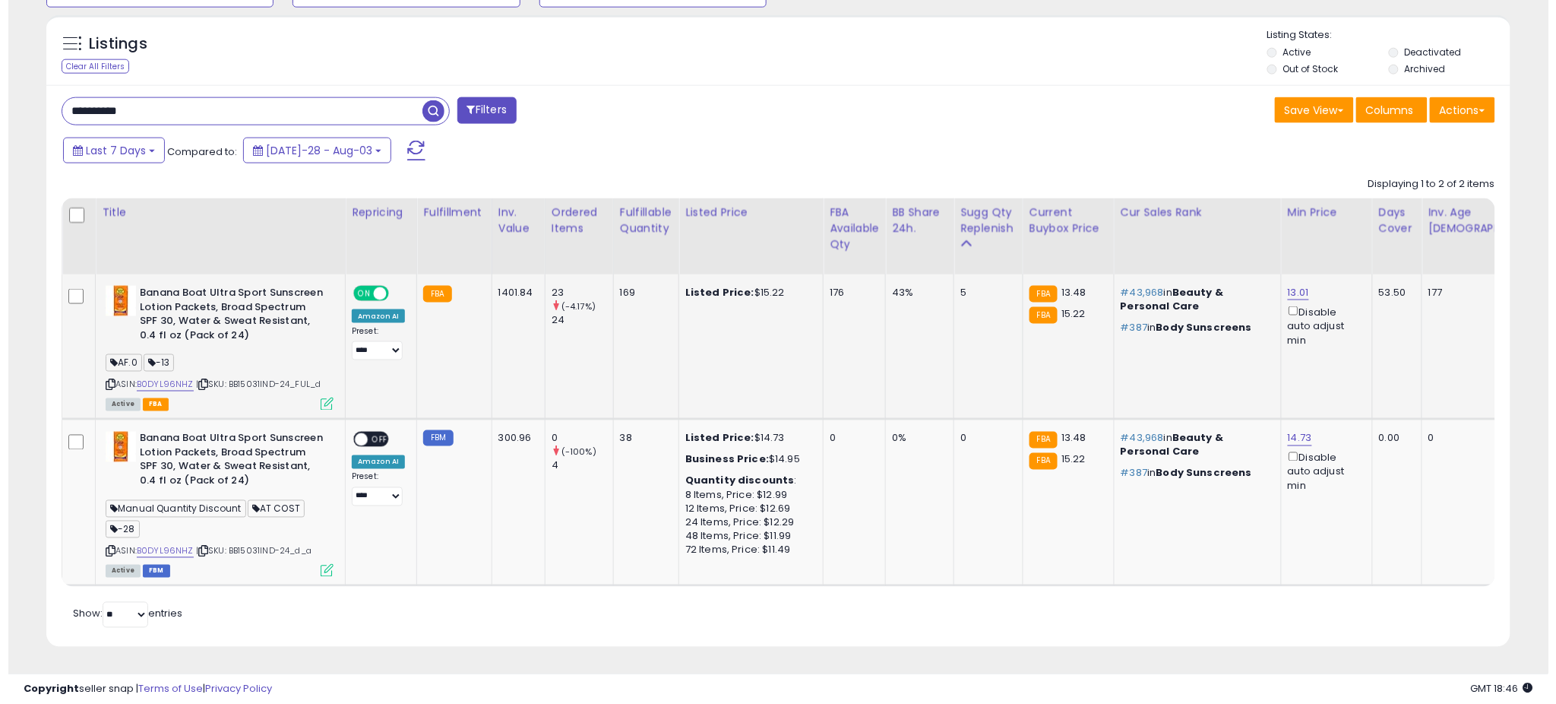
scroll to position [759441, 758903]
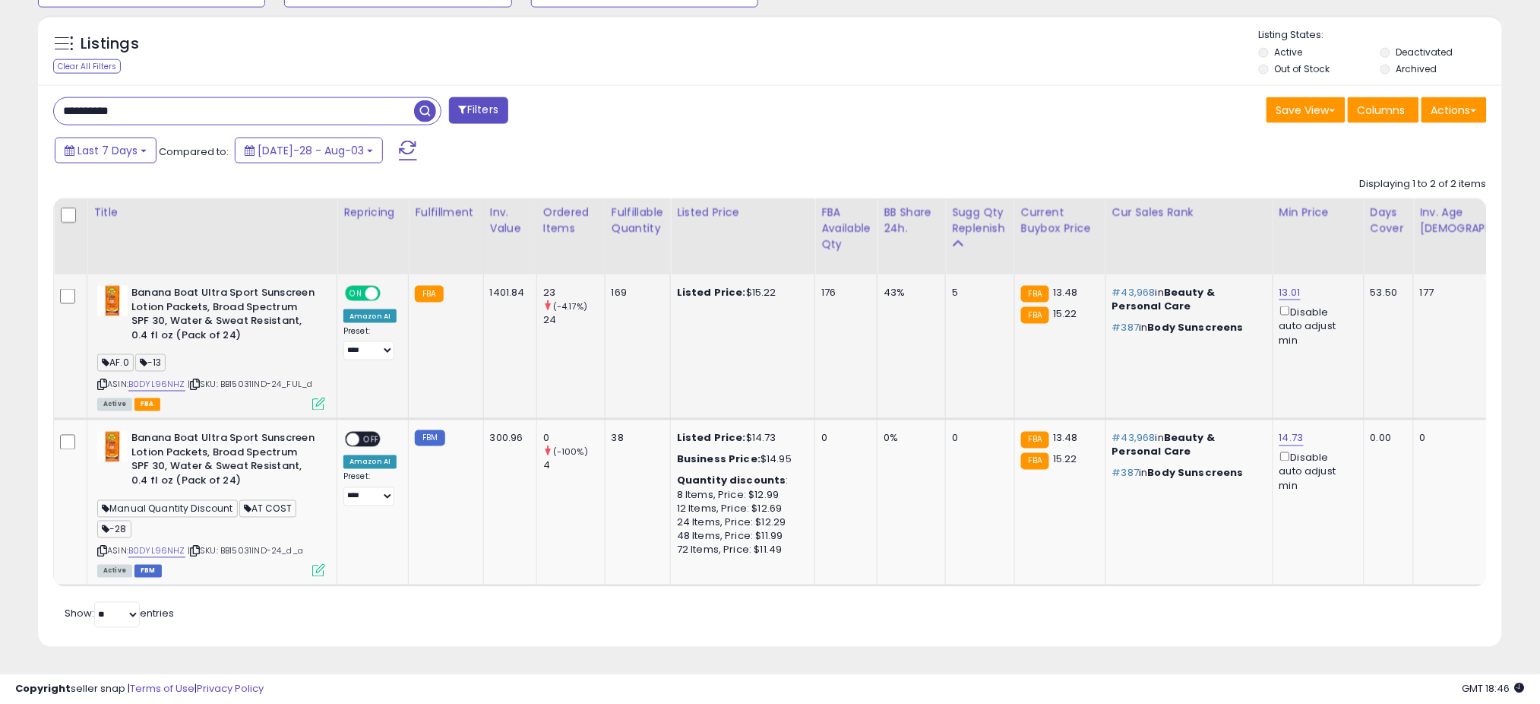
click at [307, 398] on div "Active FBA" at bounding box center [211, 403] width 228 height 11
click at [321, 397] on icon at bounding box center [318, 403] width 13 height 13
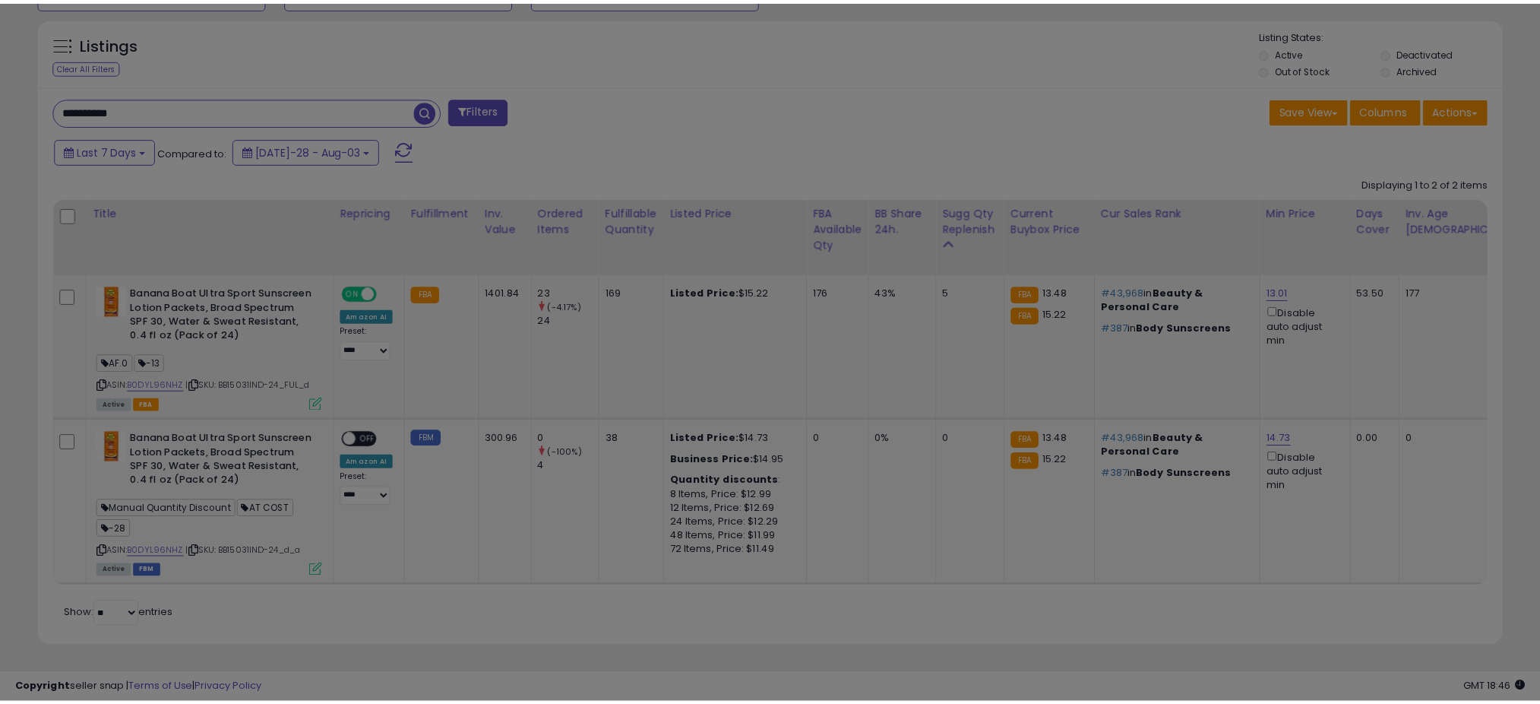
scroll to position [311, 859]
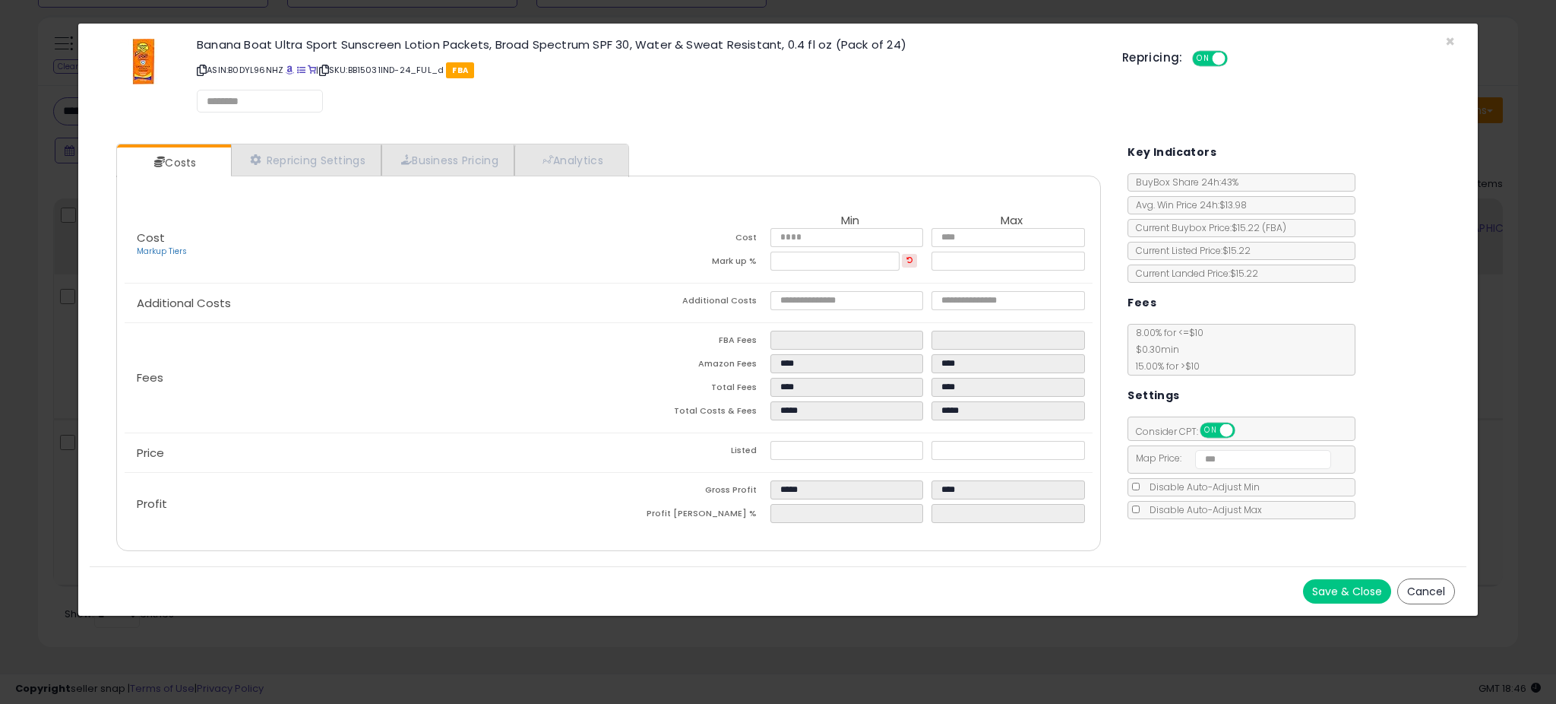
select select "*********"
click at [308, 165] on link "Repricing Settings" at bounding box center [306, 160] width 150 height 31
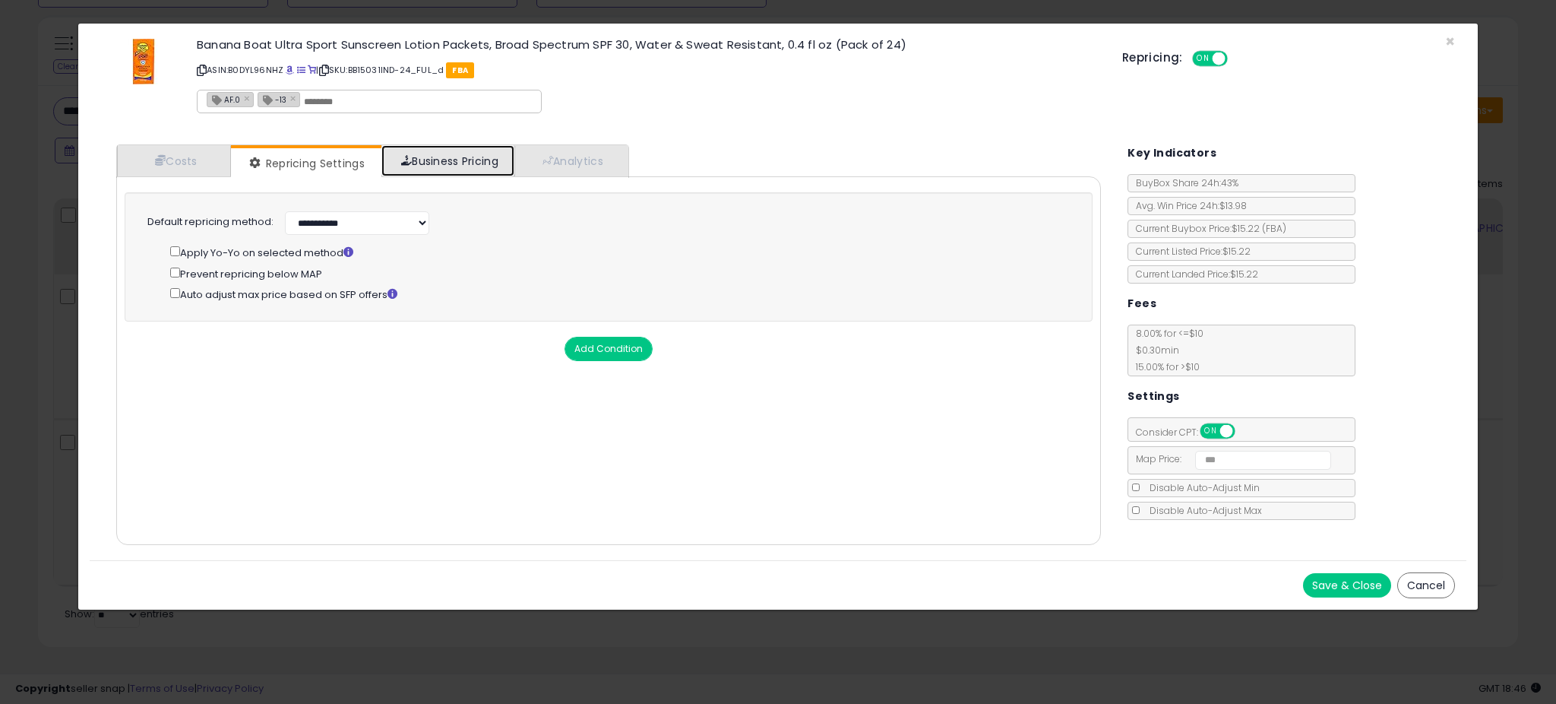
click at [451, 168] on link "Business Pricing" at bounding box center [447, 160] width 133 height 31
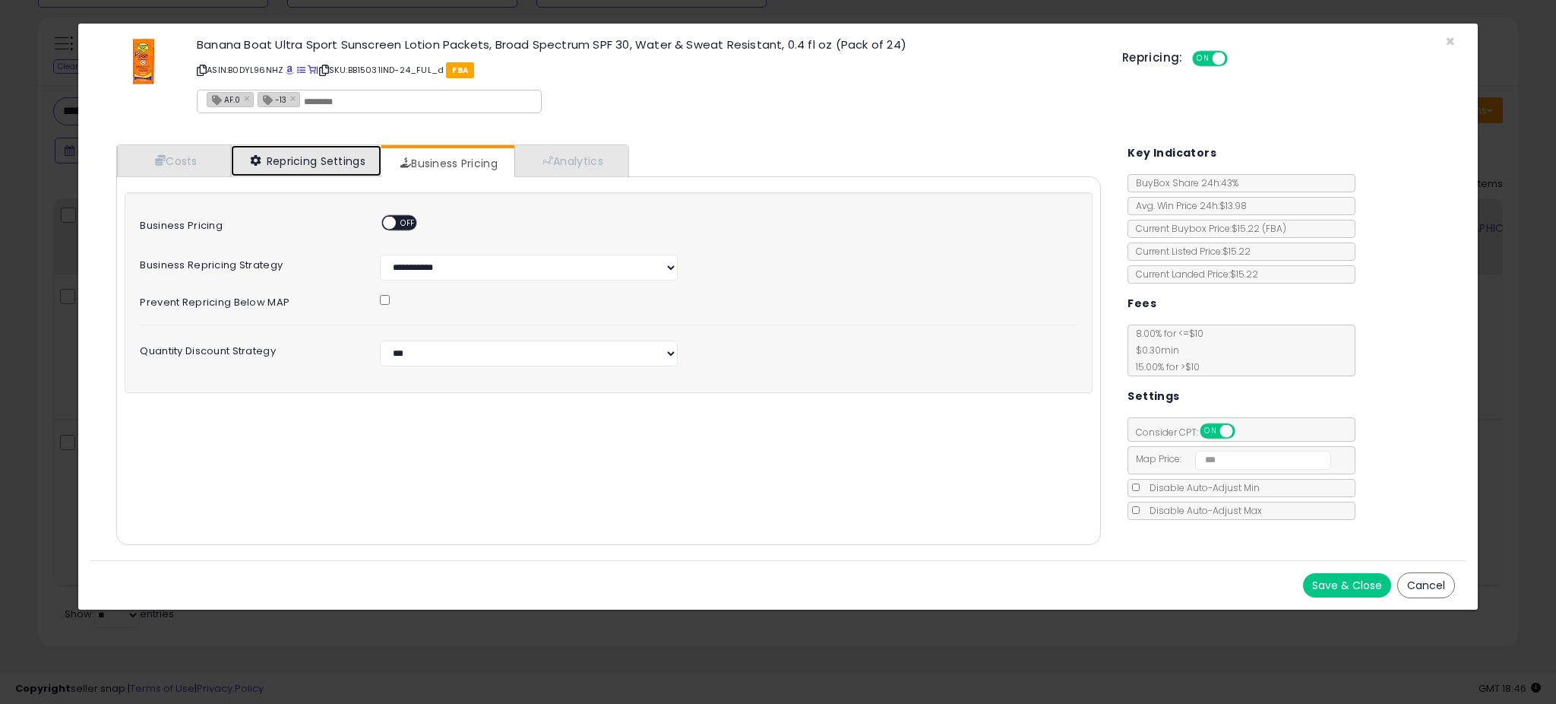
click at [334, 158] on link "Repricing Settings" at bounding box center [306, 160] width 150 height 31
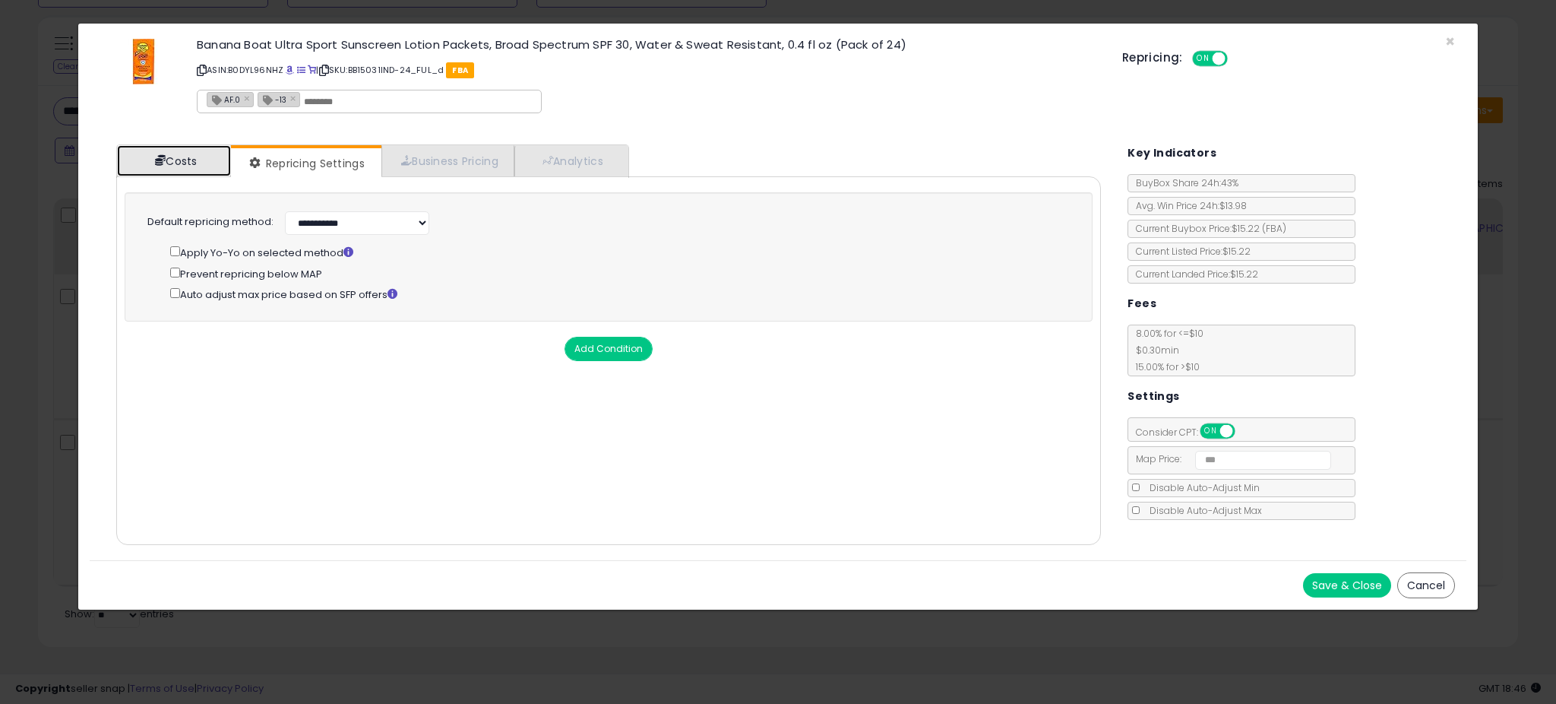
click at [220, 163] on link "Costs" at bounding box center [174, 160] width 114 height 31
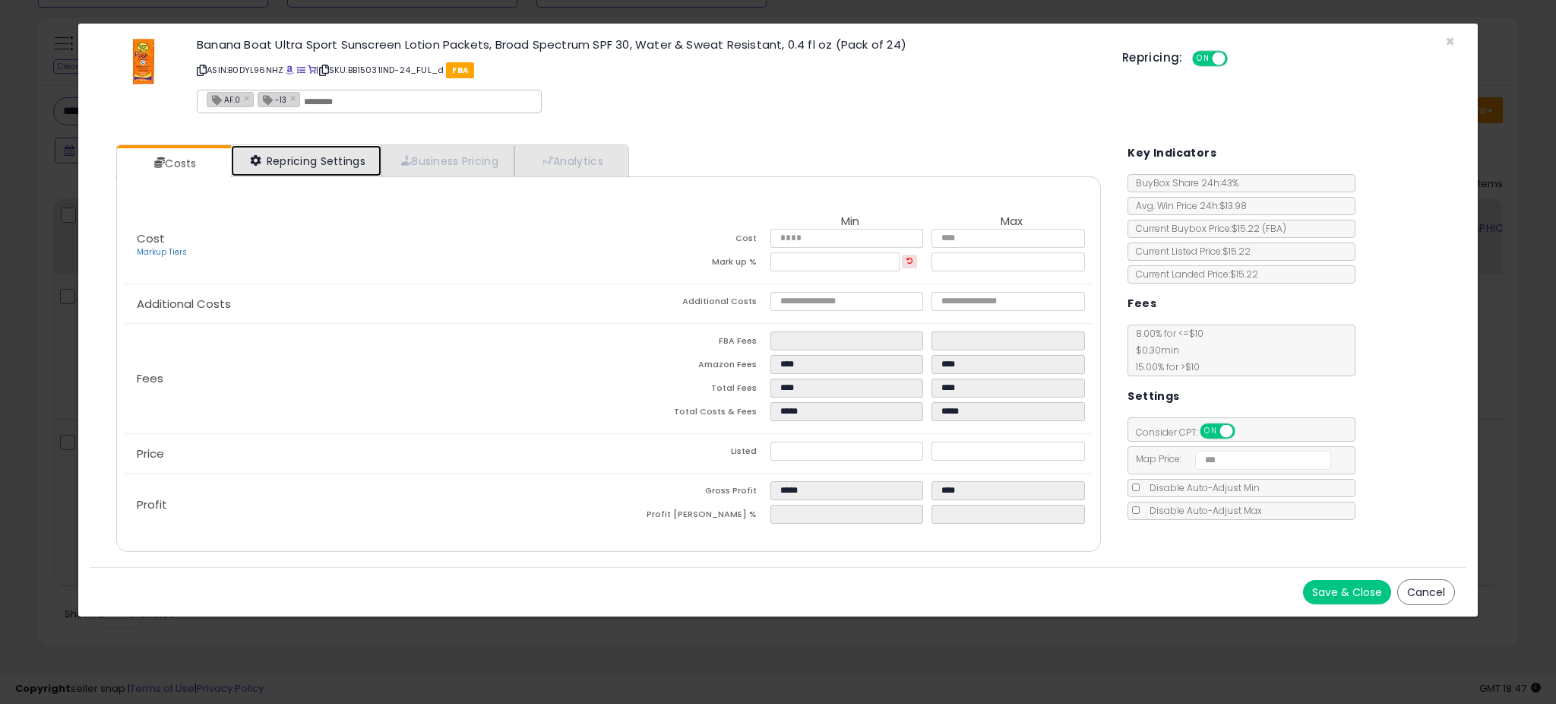
click at [337, 153] on link "Repricing Settings" at bounding box center [306, 160] width 150 height 31
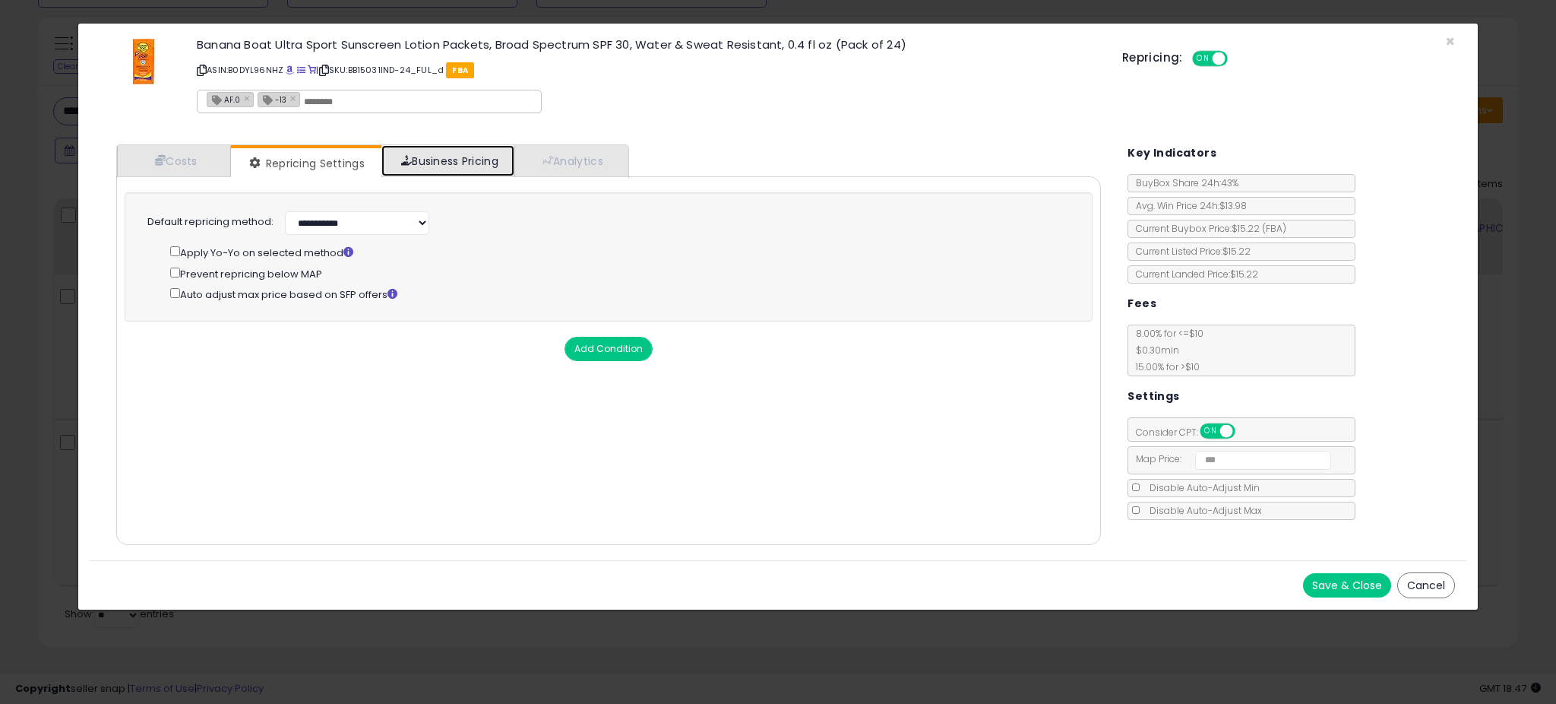
click at [431, 166] on link "Business Pricing" at bounding box center [447, 160] width 133 height 31
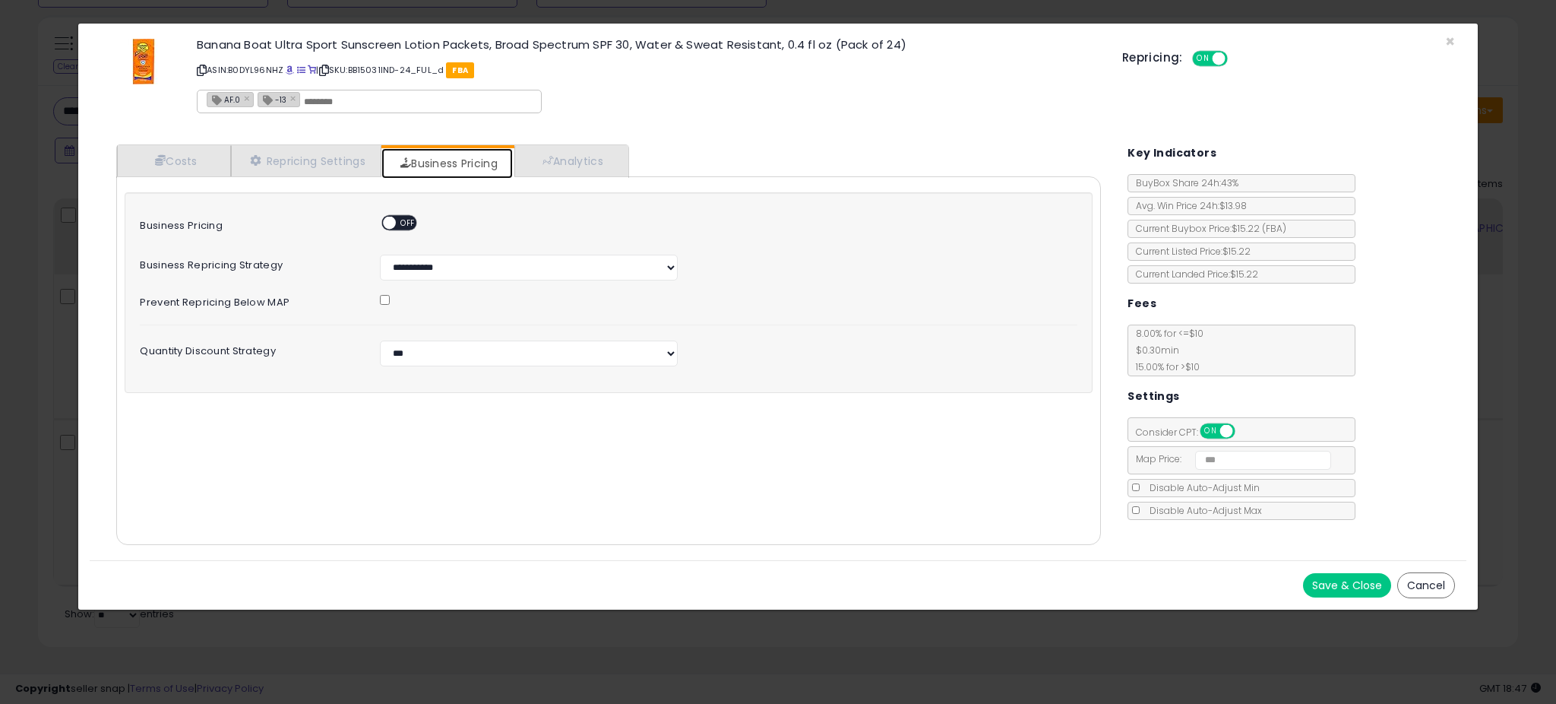
click at [391, 222] on span at bounding box center [390, 223] width 13 height 13
click at [1346, 588] on button "Save & Close" at bounding box center [1347, 585] width 88 height 24
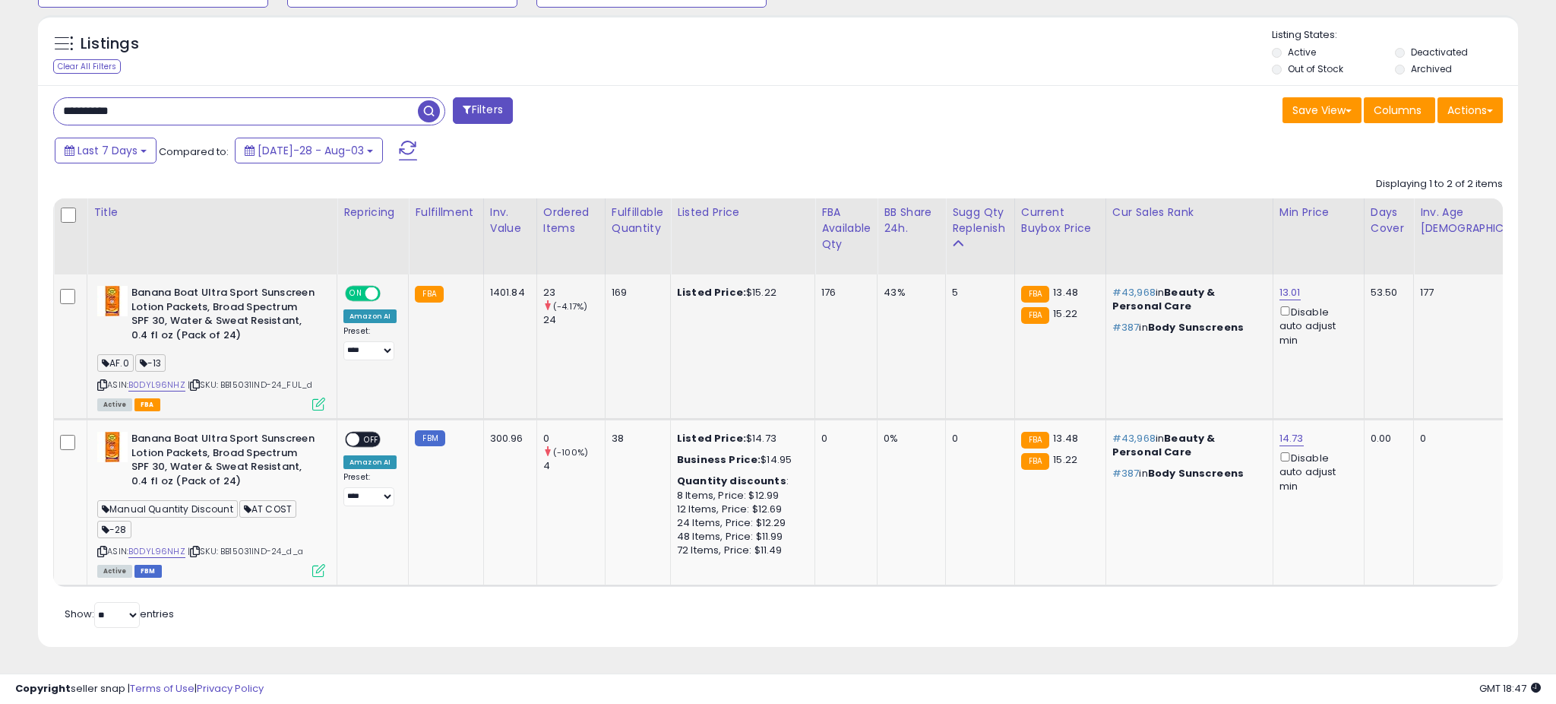
scroll to position [759441, 758903]
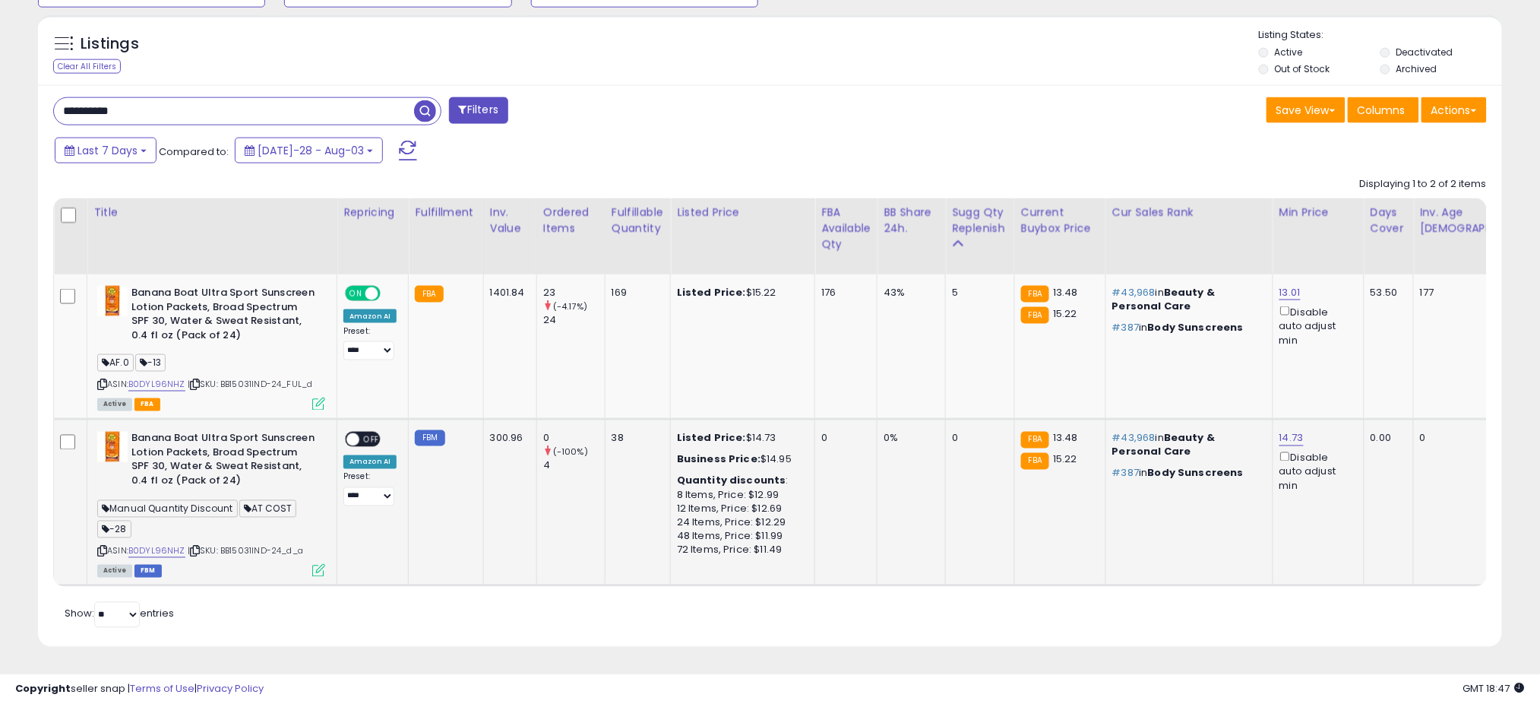
click at [323, 564] on icon at bounding box center [318, 570] width 13 height 13
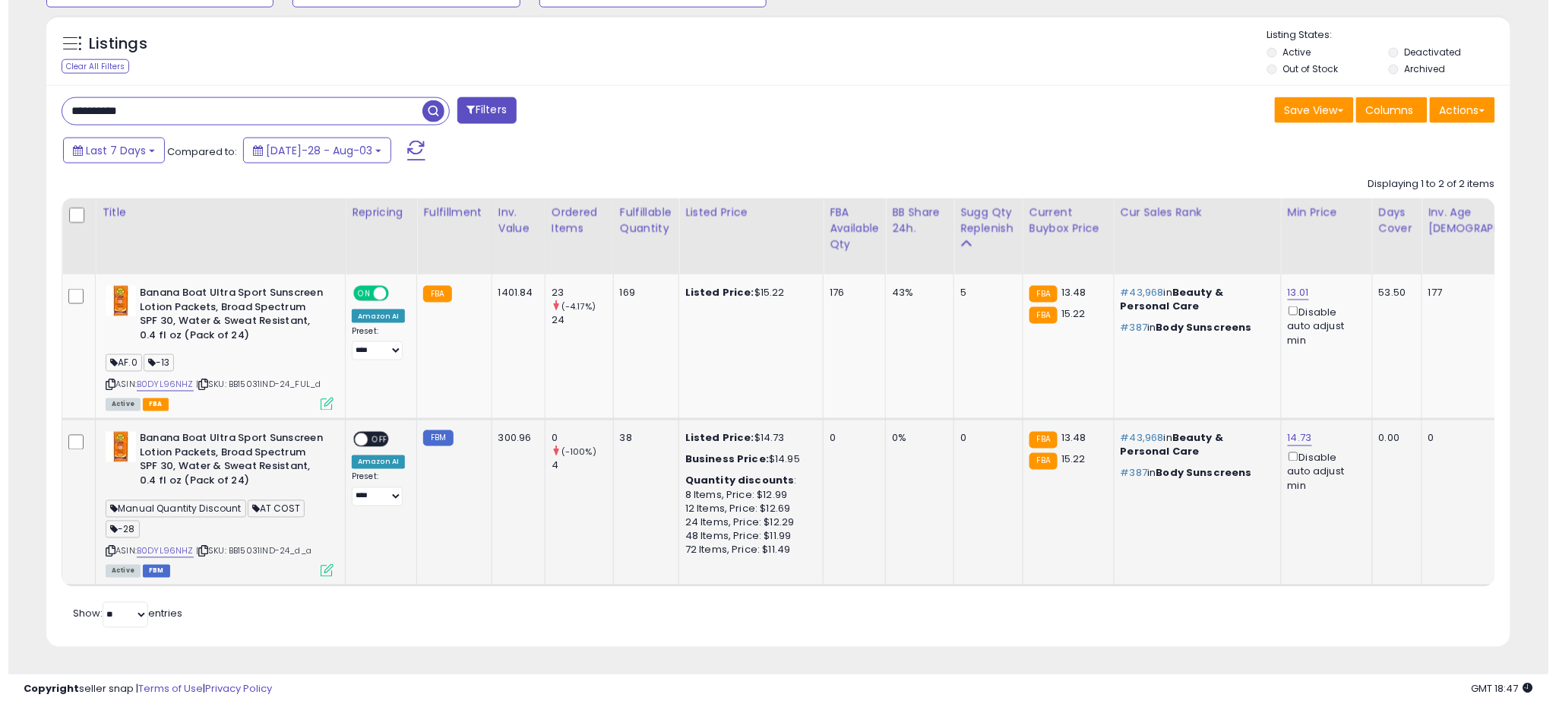
scroll to position [311, 859]
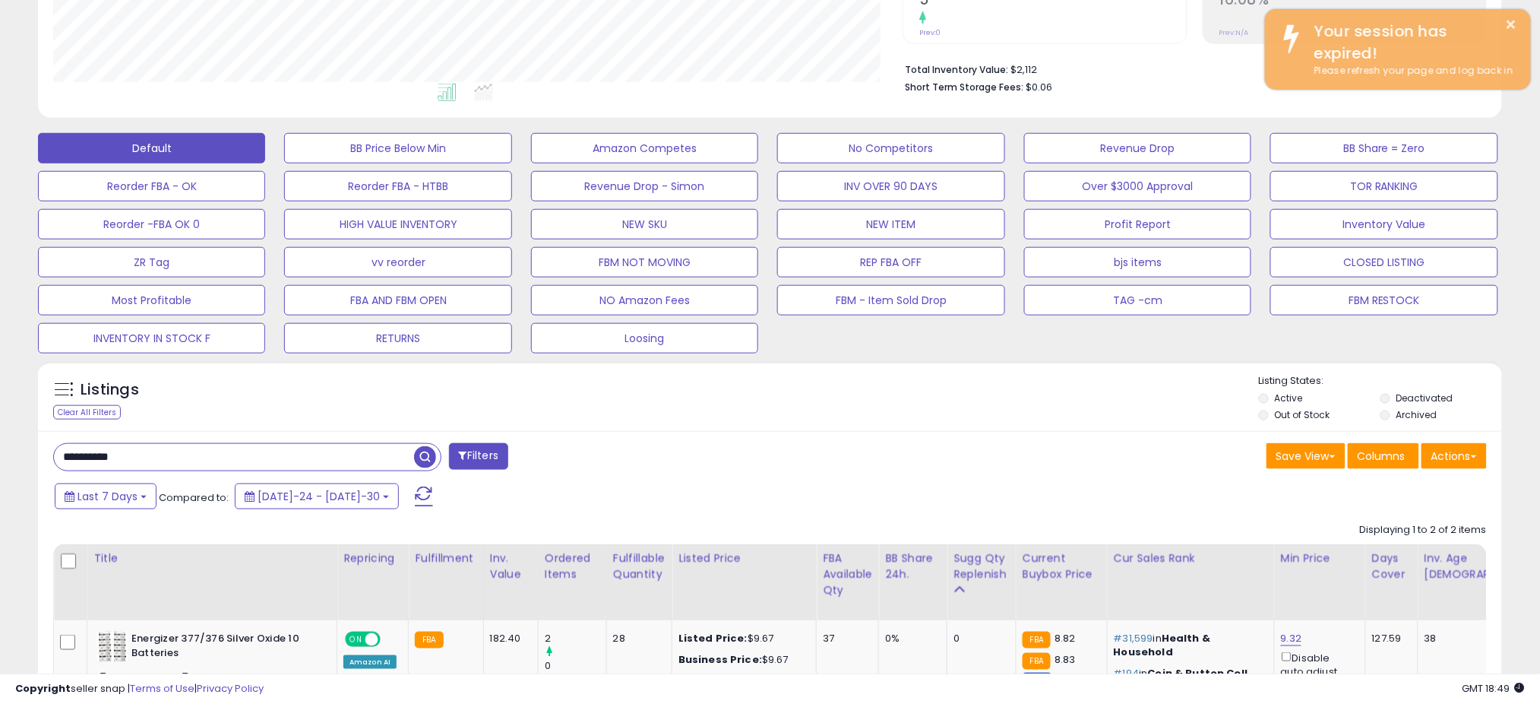
scroll to position [74, 0]
